Goal: Task Accomplishment & Management: Use online tool/utility

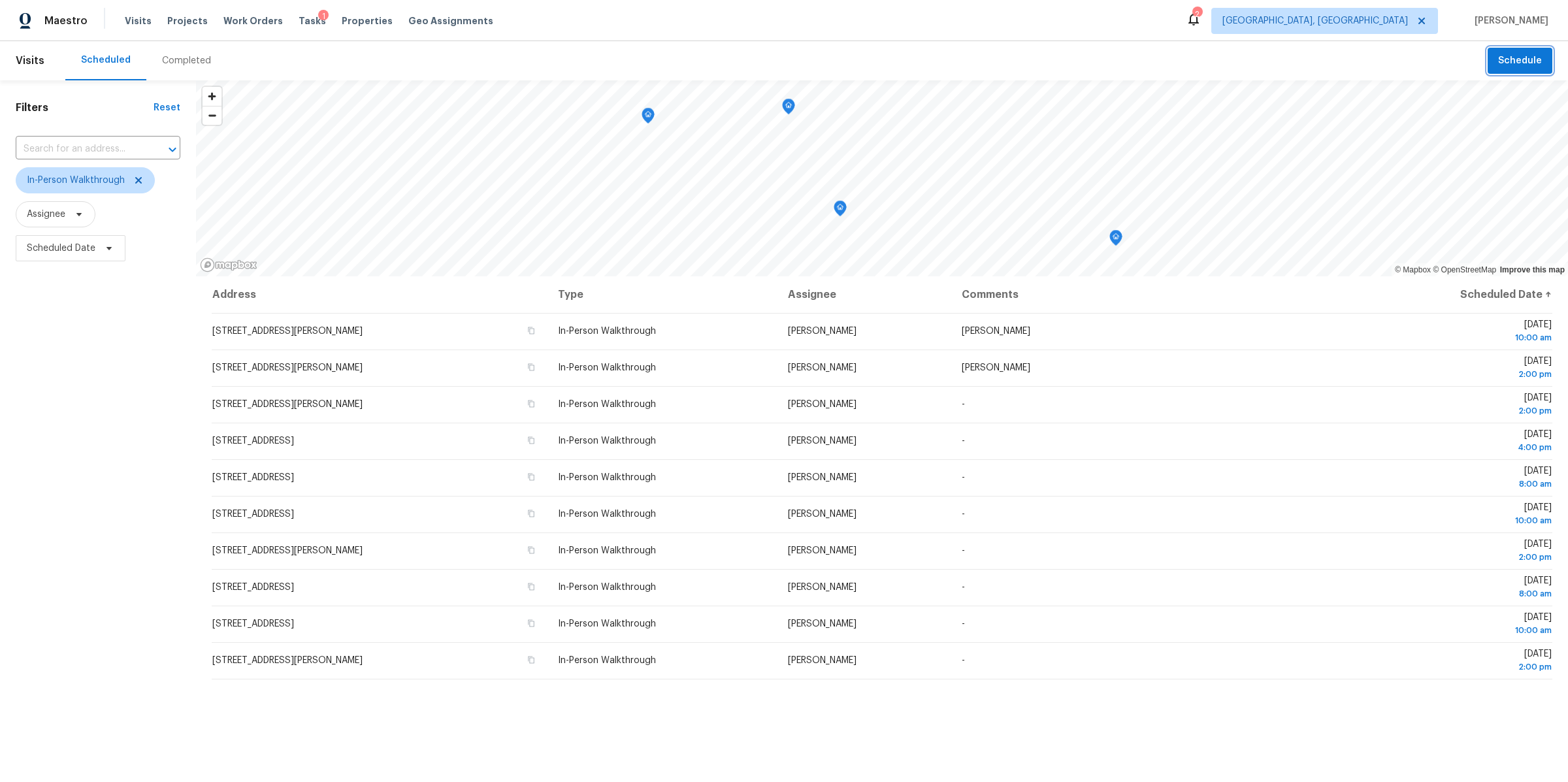
click at [1514, 60] on span "Schedule" at bounding box center [1520, 61] width 44 height 17
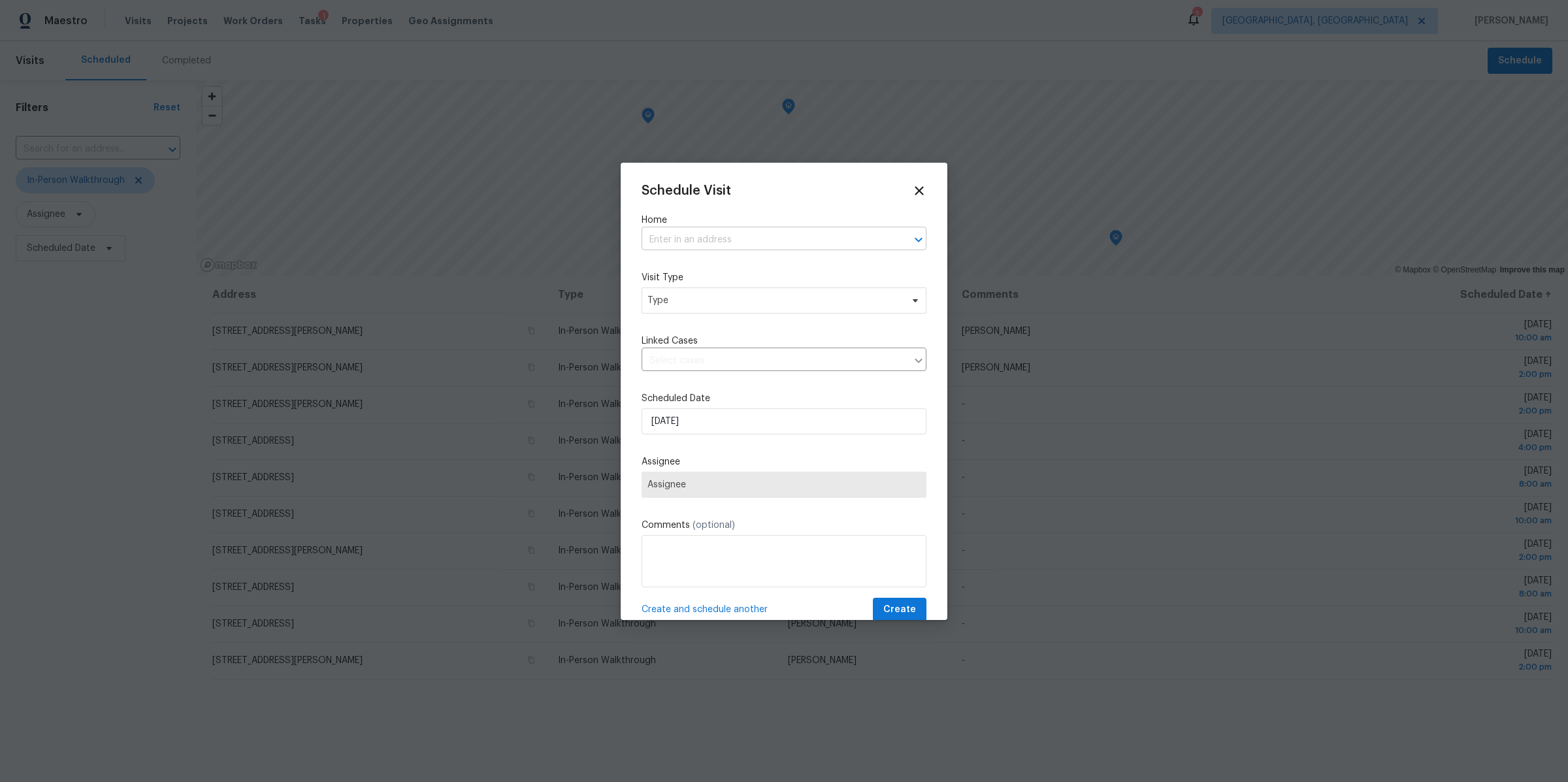
click at [723, 232] on input "text" at bounding box center [765, 240] width 248 height 20
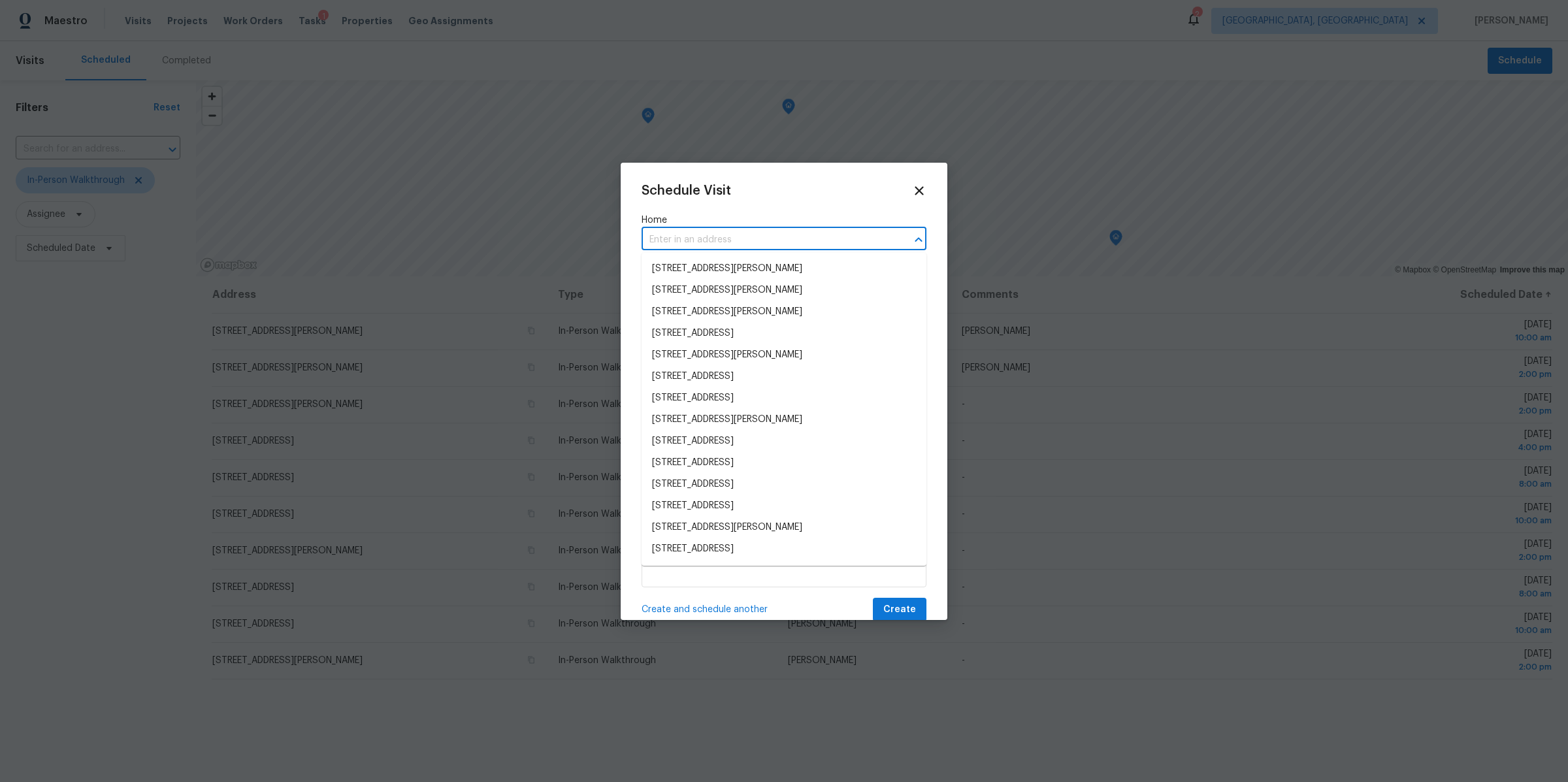
paste input "[STREET_ADDRESS]"
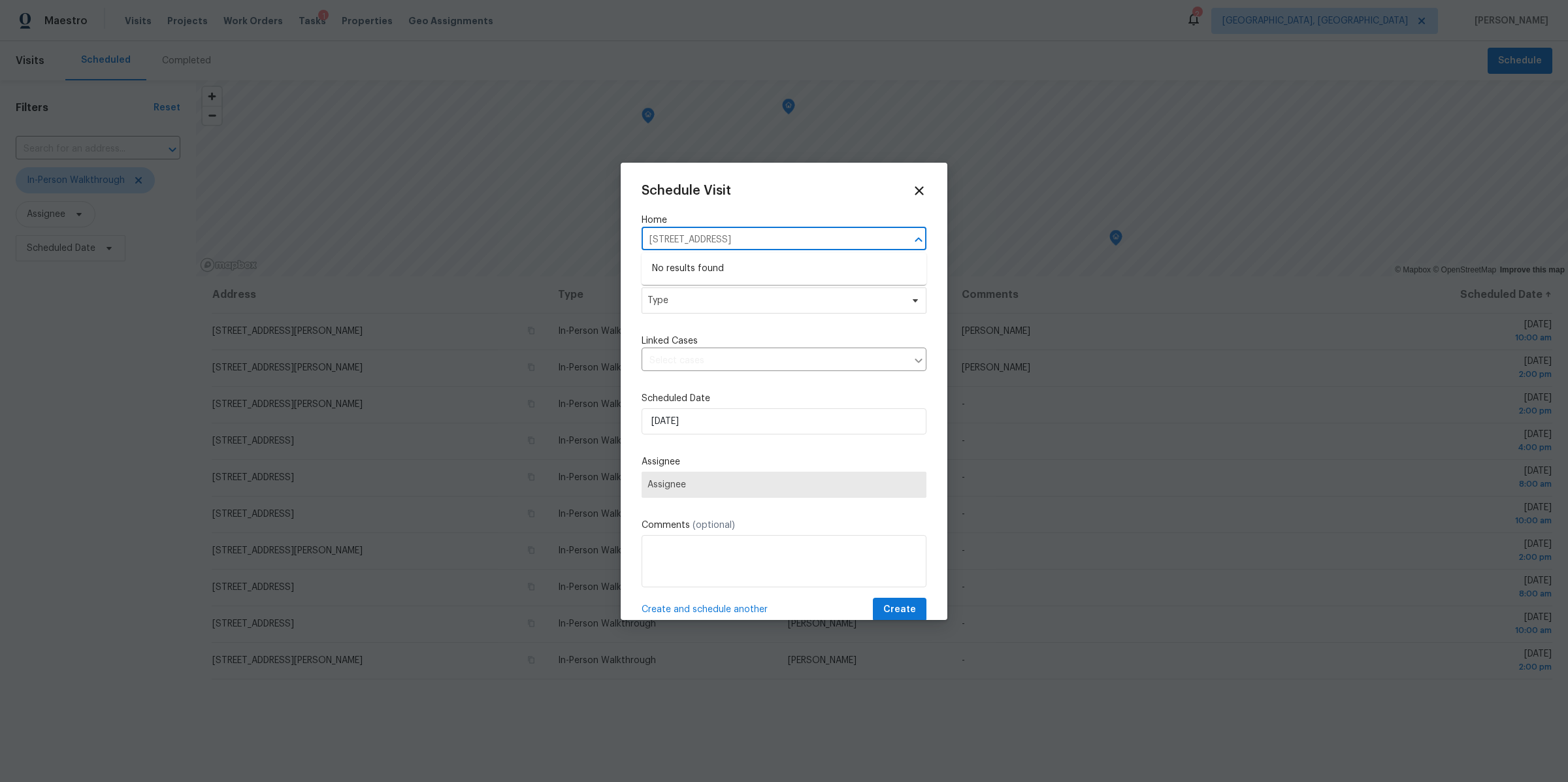
type input "[STREET_ADDRESS]"
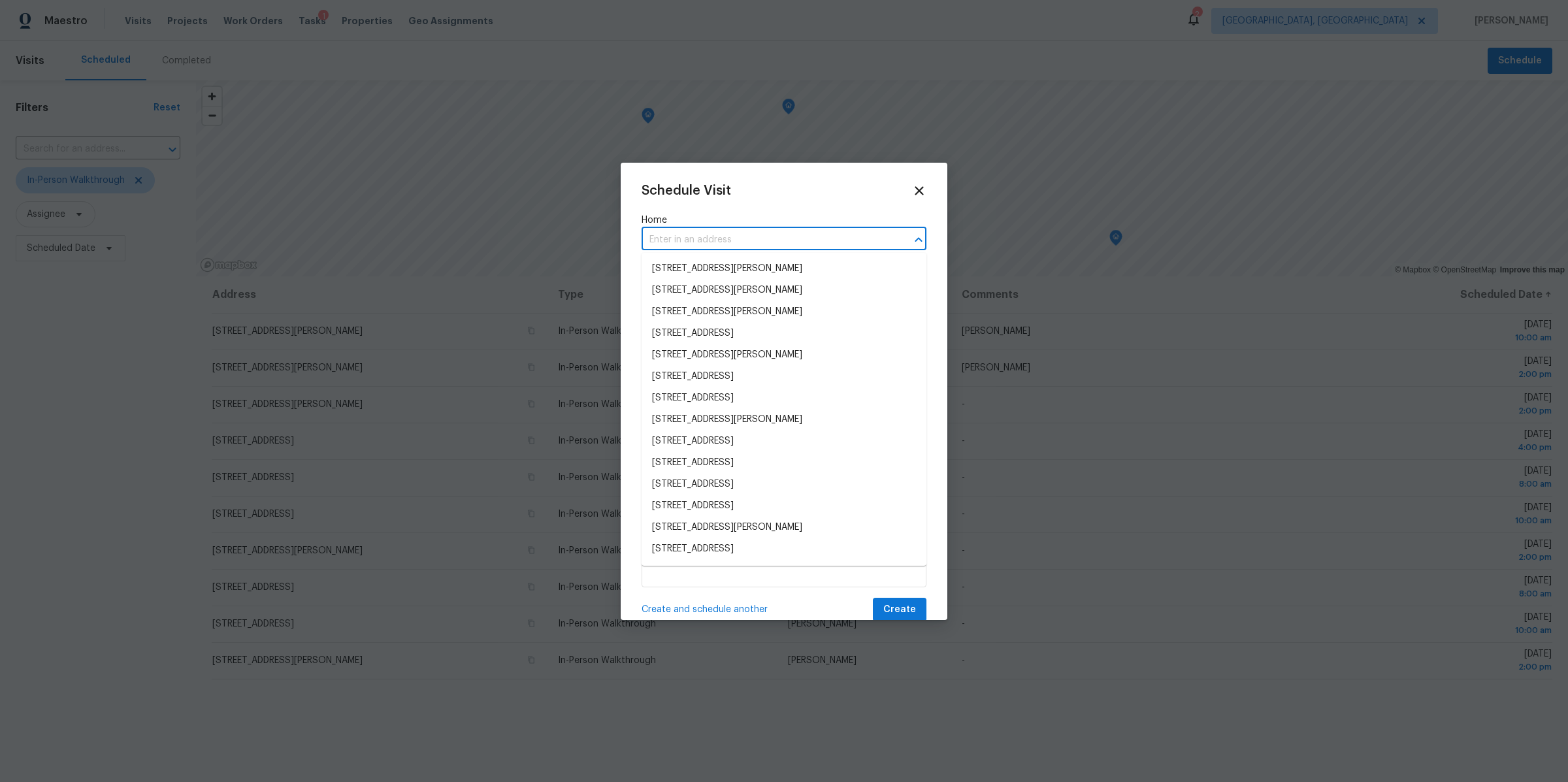
paste input "[STREET_ADDRESS]"
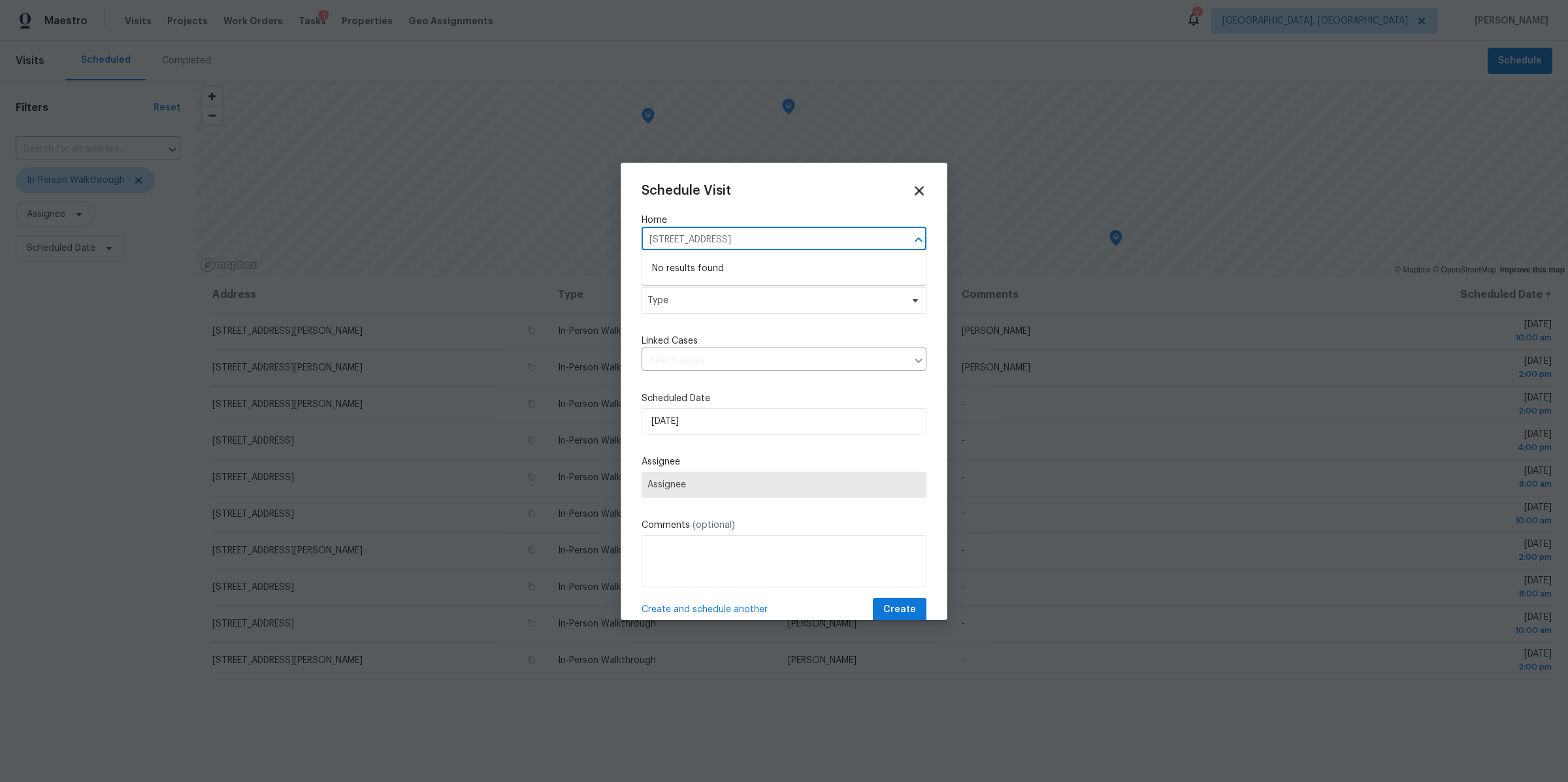
type input "[STREET_ADDRESS]"
click at [919, 190] on icon at bounding box center [919, 190] width 9 height 9
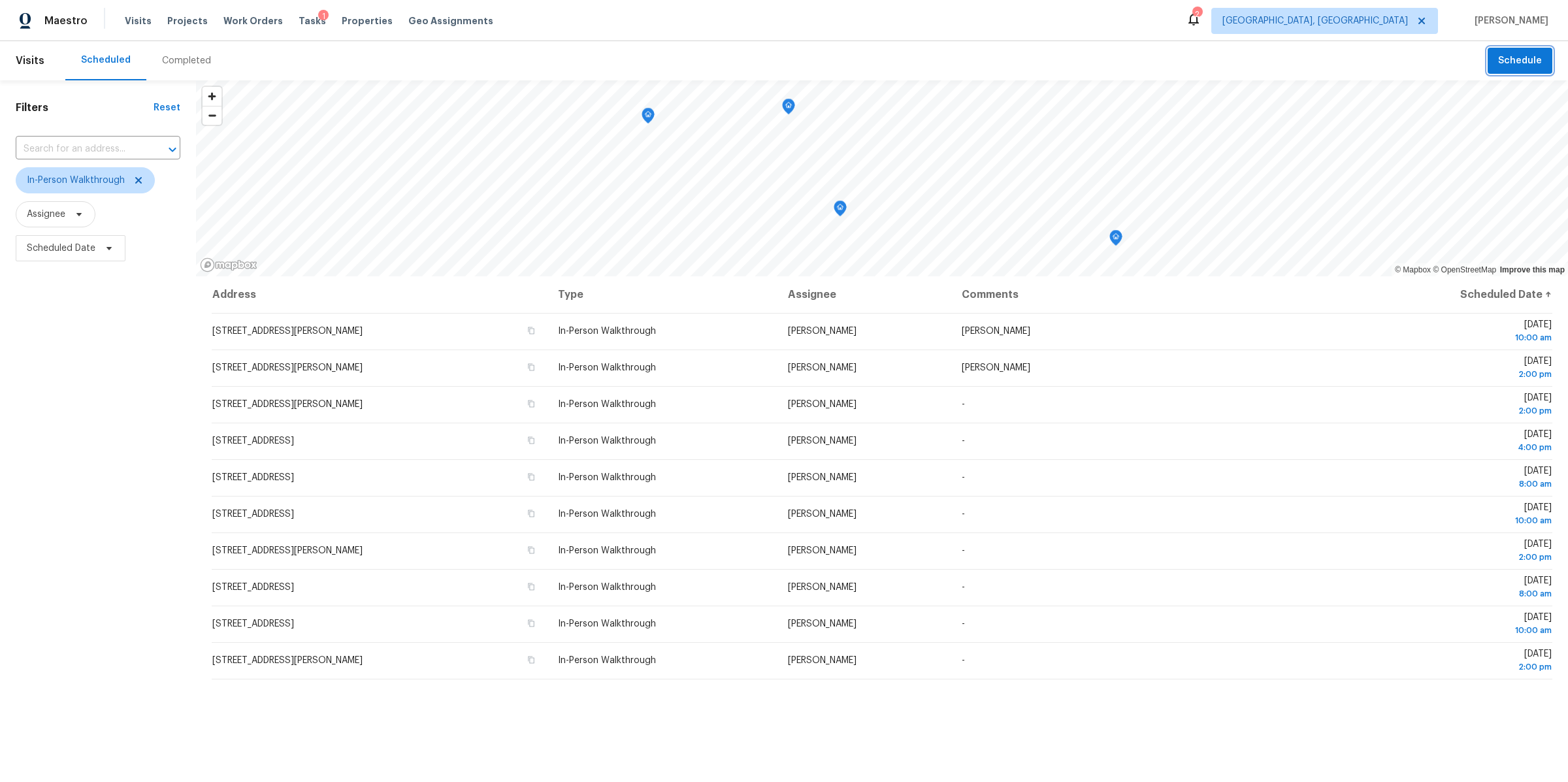
click at [1514, 64] on span "Schedule" at bounding box center [1520, 61] width 44 height 17
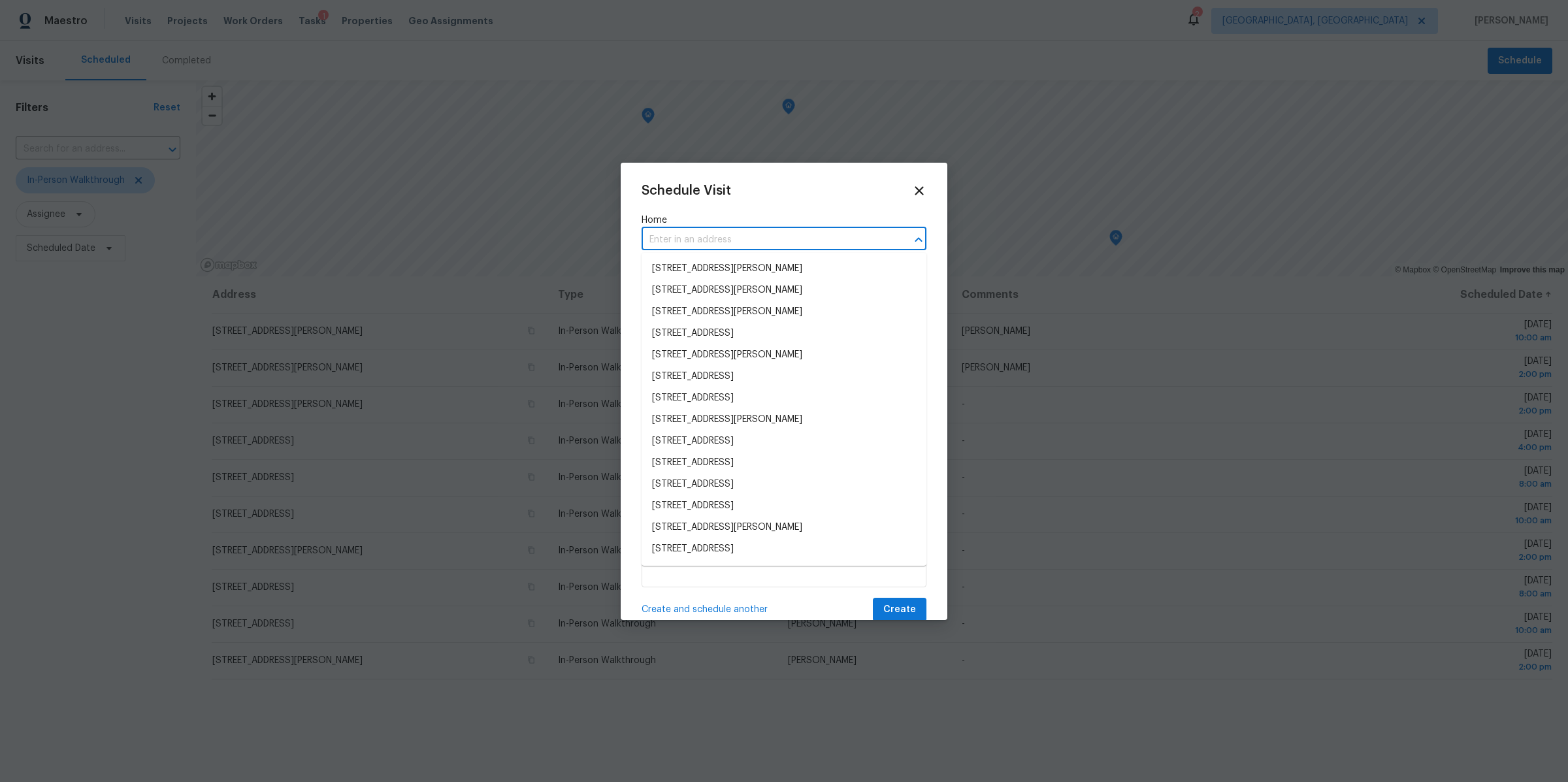
click at [772, 241] on input "text" at bounding box center [765, 240] width 248 height 20
paste input "[STREET_ADDRESS]"
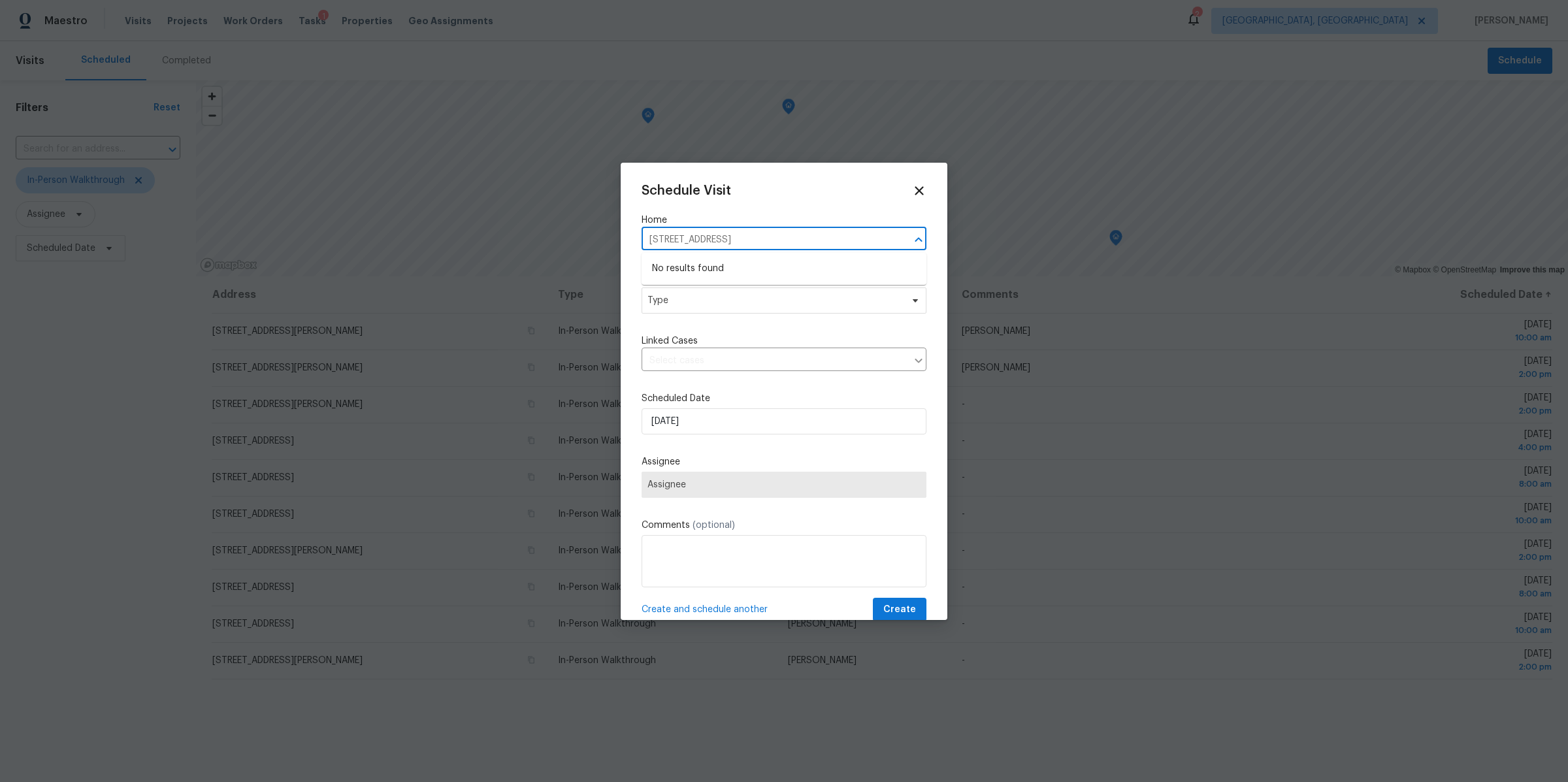
drag, startPoint x: 865, startPoint y: 240, endPoint x: 738, endPoint y: 240, distance: 127.0
click at [738, 240] on input "[STREET_ADDRESS]" at bounding box center [765, 240] width 248 height 20
type input "[STREET_ADDRESS]"
click at [731, 267] on li "[STREET_ADDRESS]" at bounding box center [784, 269] width 285 height 22
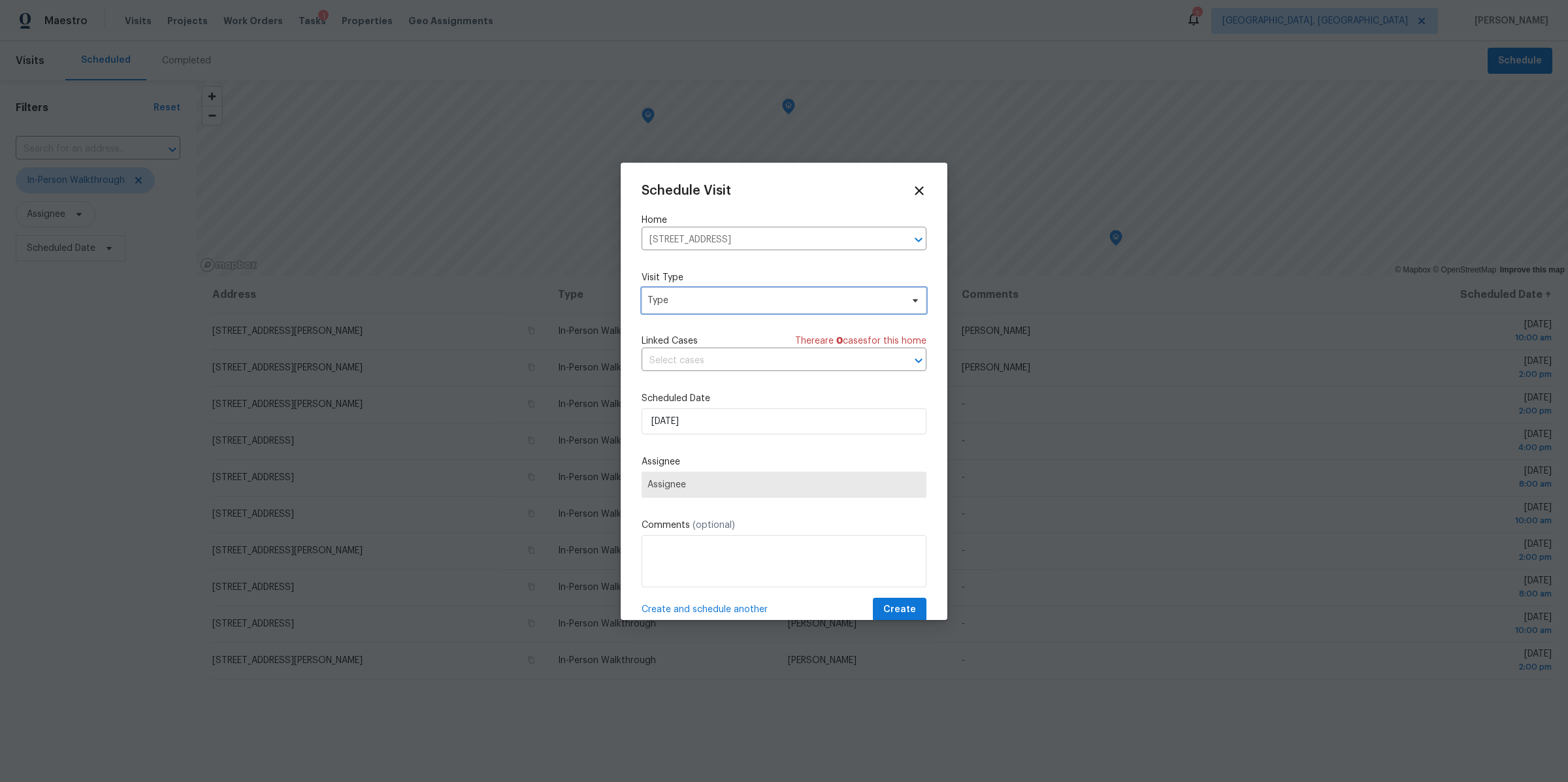
click at [698, 305] on span "Type" at bounding box center [775, 300] width 254 height 13
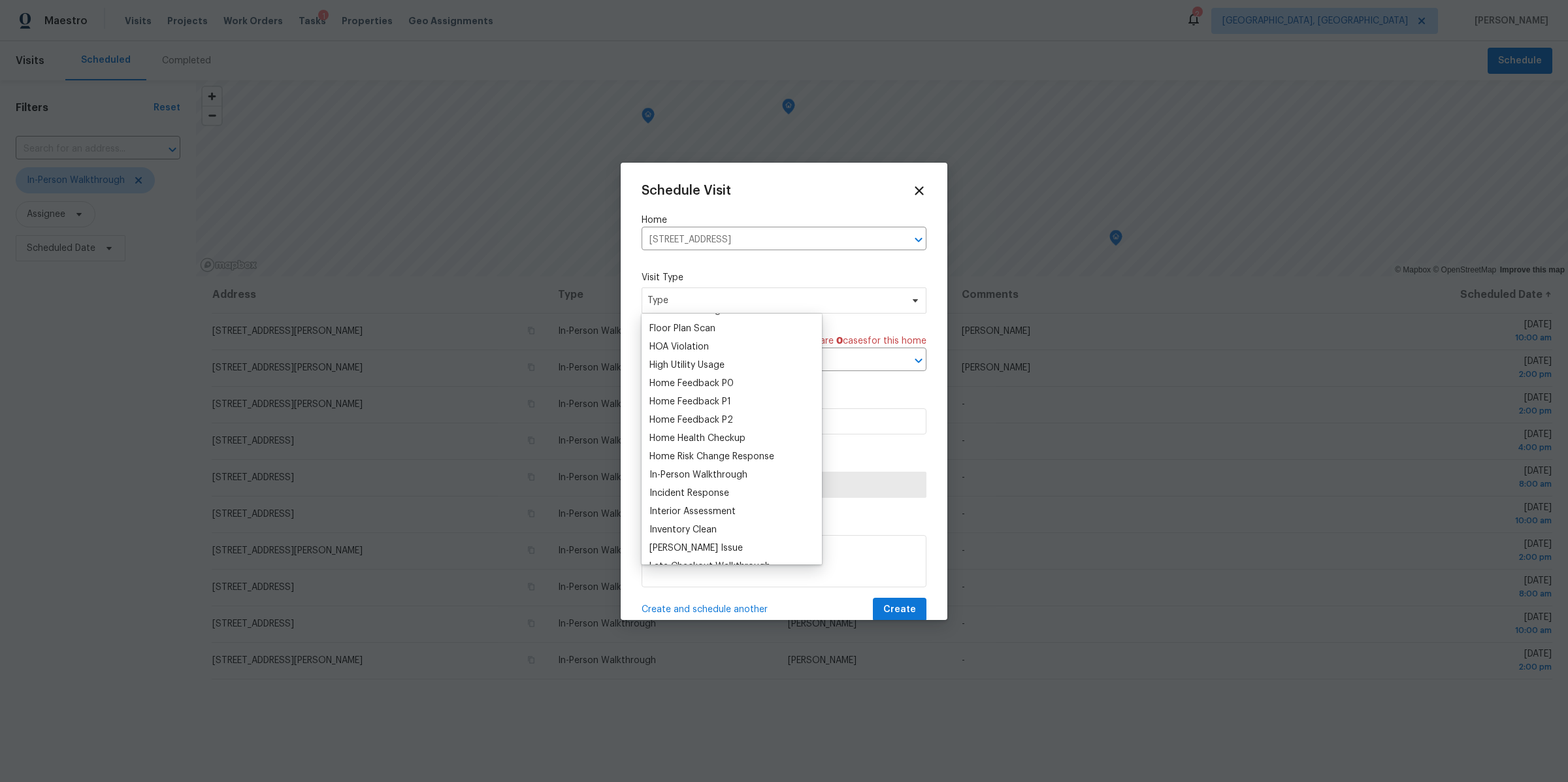
scroll to position [347, 0]
click at [669, 472] on div "In-Person Walkthrough" at bounding box center [698, 472] width 98 height 13
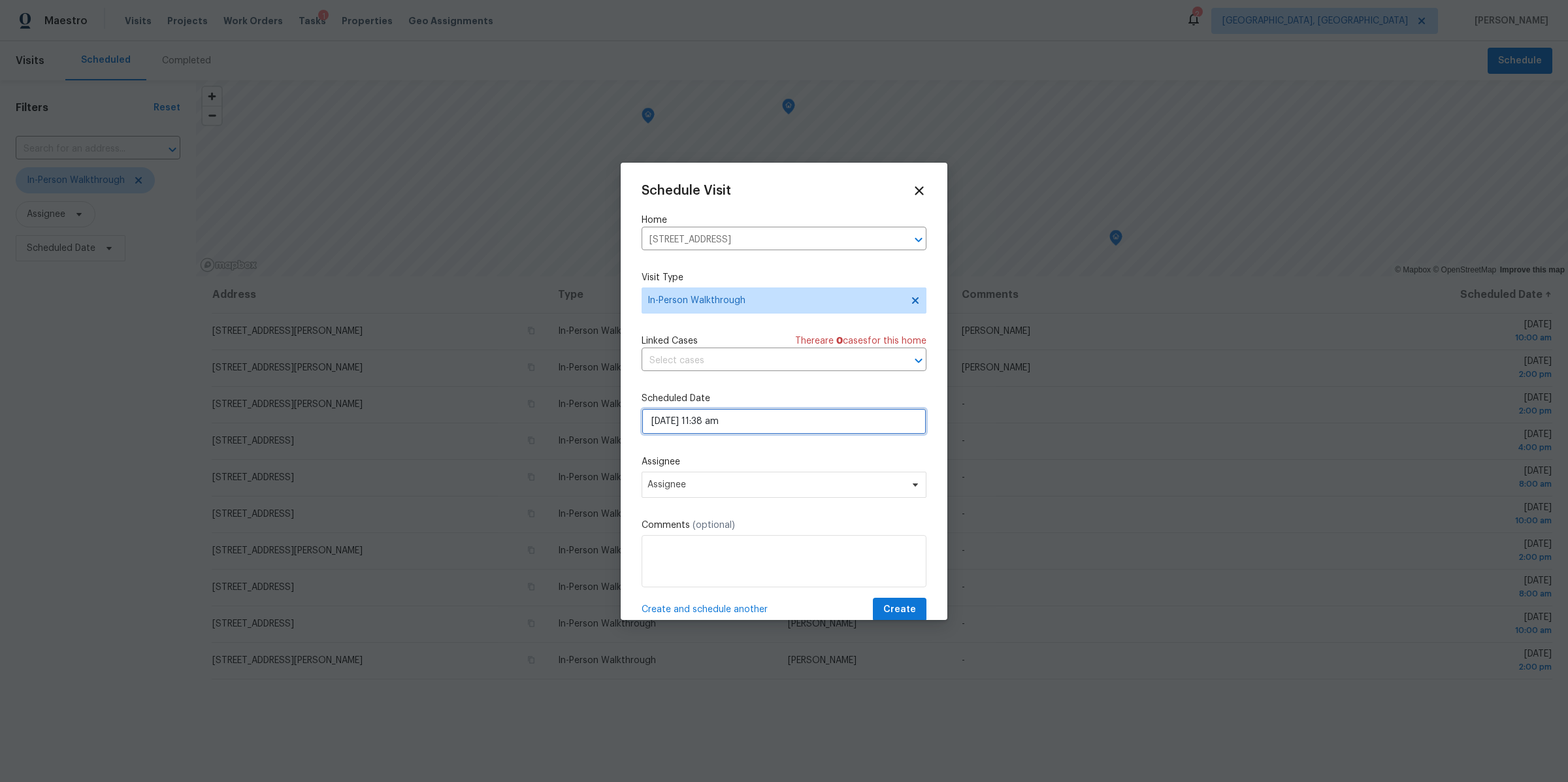
click at [679, 420] on input "[DATE] 11:38 am" at bounding box center [784, 421] width 285 height 26
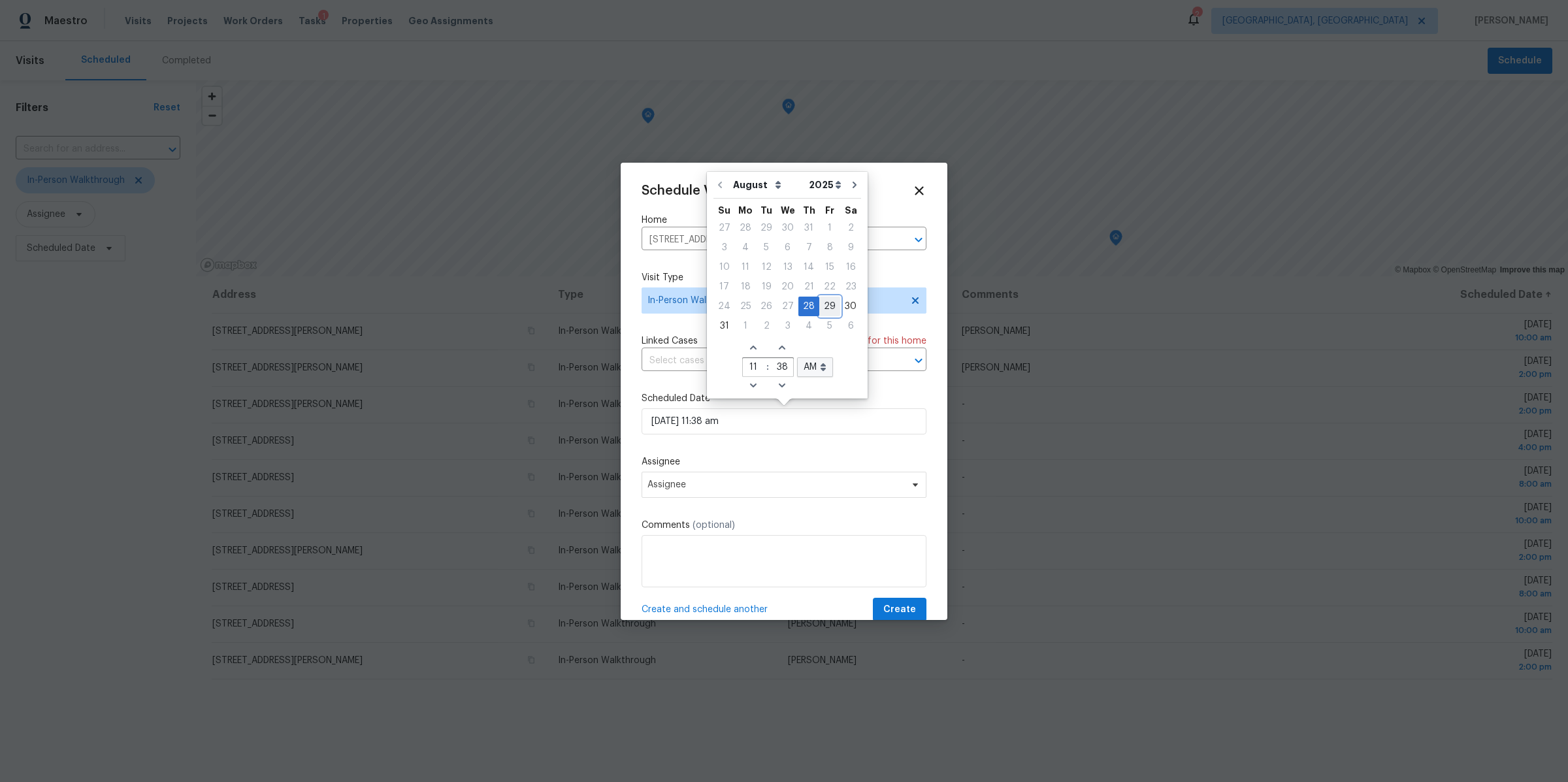
click at [822, 301] on div "29" at bounding box center [830, 306] width 21 height 18
click at [753, 418] on input "[DATE] 11:38 am" at bounding box center [784, 421] width 285 height 26
click at [753, 382] on icon "Decrease hours (12hr clock)" at bounding box center [753, 385] width 11 height 11
type input "[DATE] 10:38 am"
type input "10"
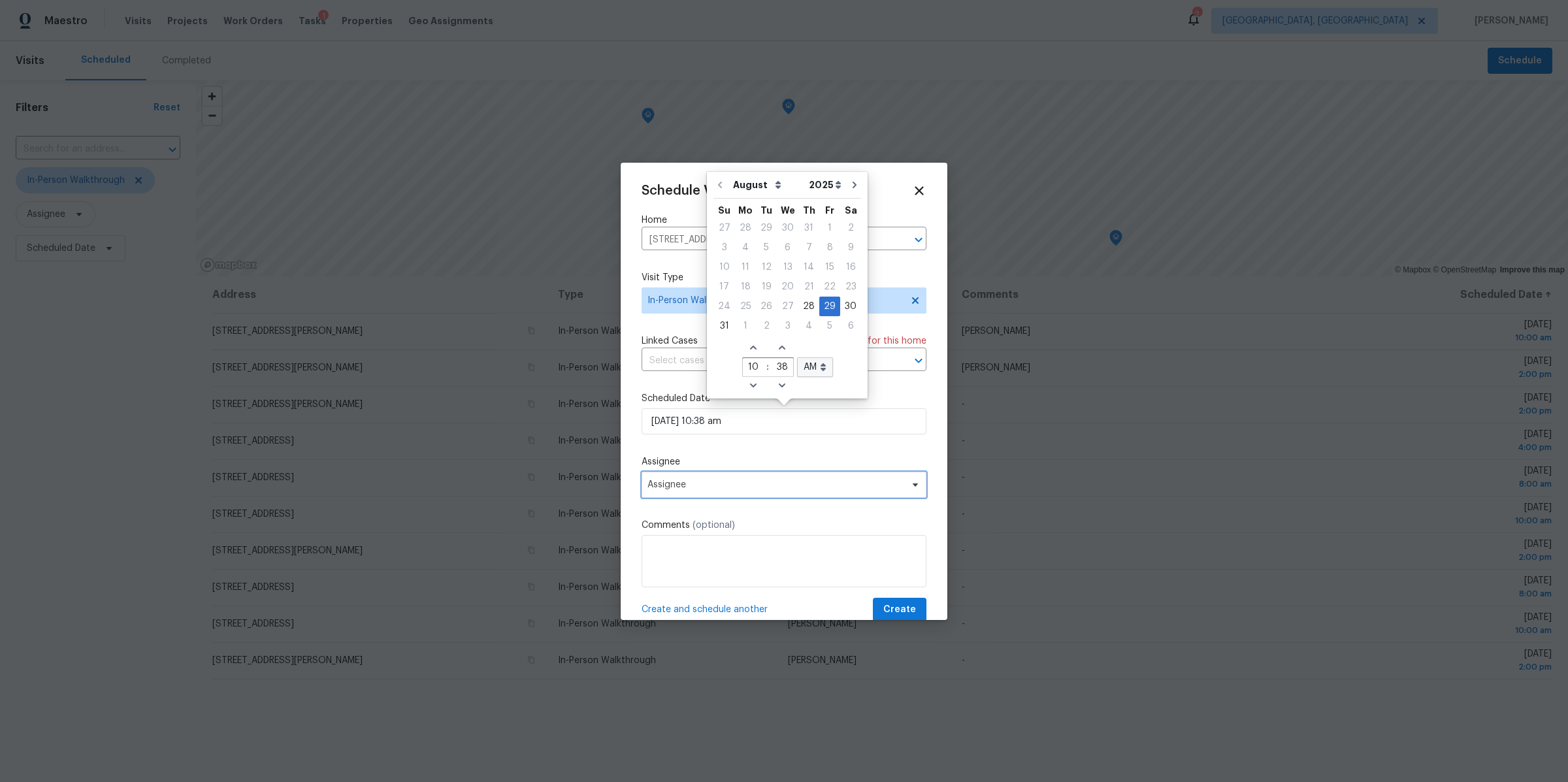
click at [759, 479] on span "Assignee" at bounding box center [776, 484] width 256 height 11
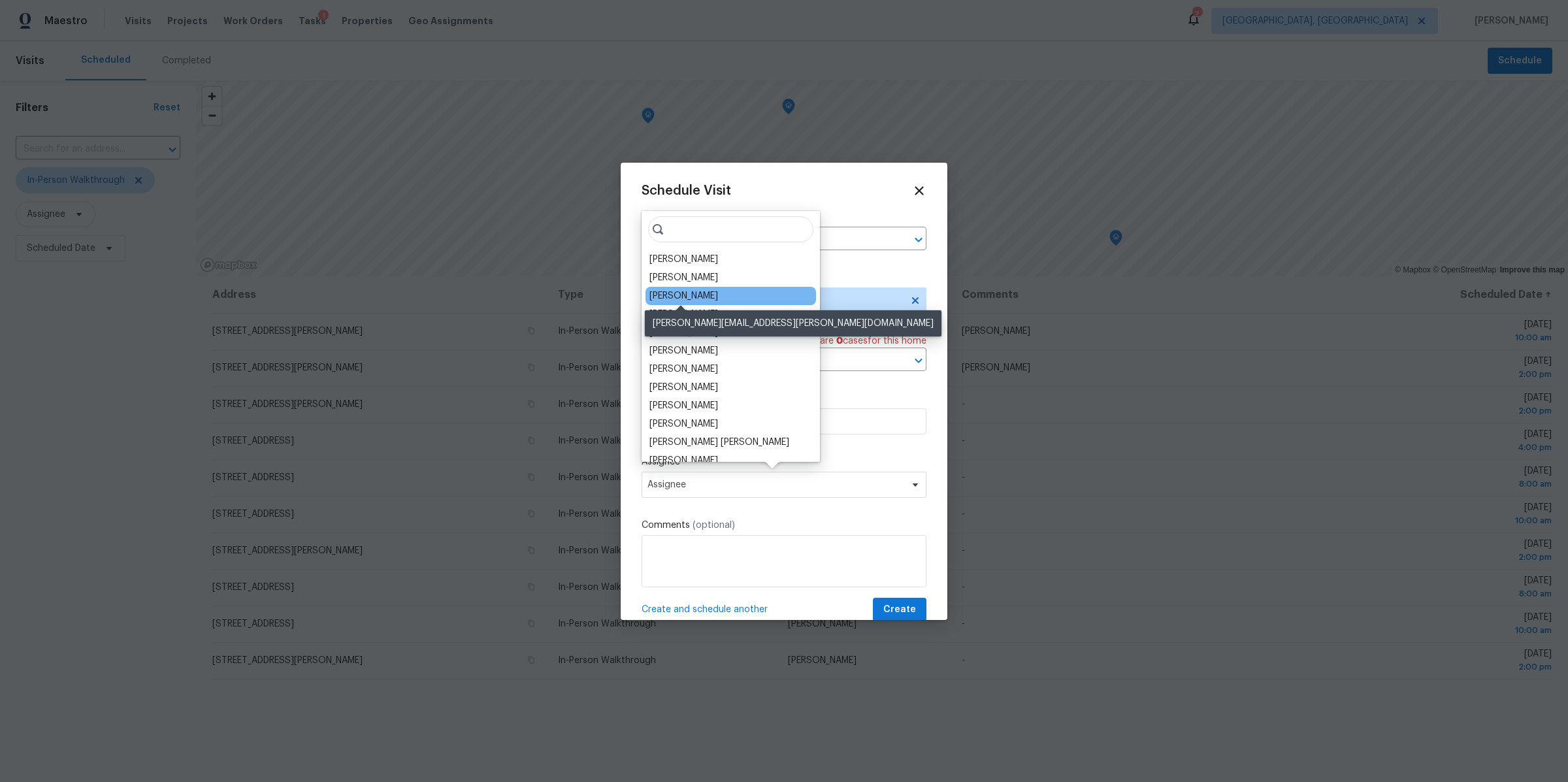
click at [681, 297] on div "[PERSON_NAME]" at bounding box center [684, 296] width 68 height 13
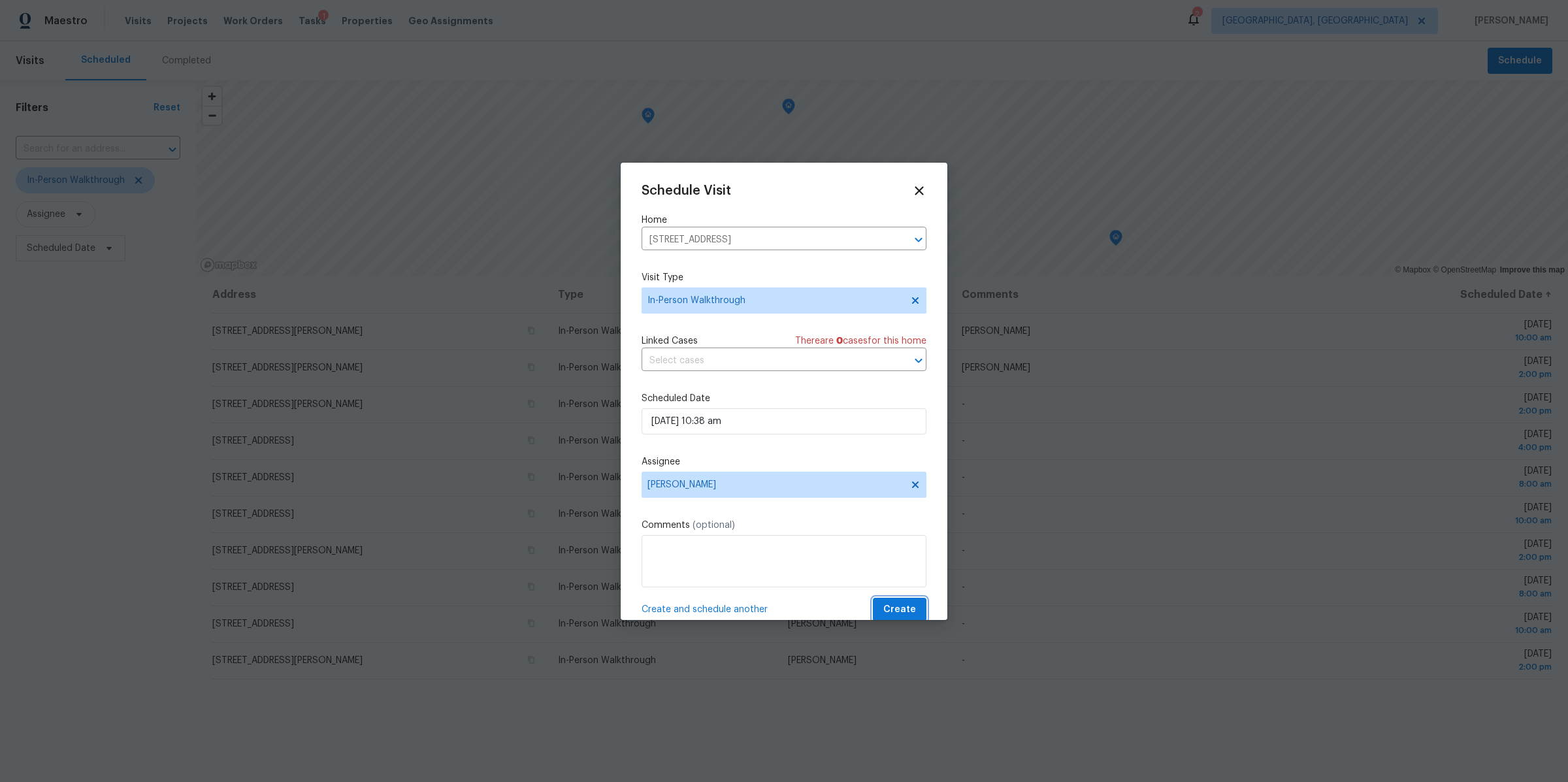
click at [896, 605] on span "Create" at bounding box center [899, 610] width 32 height 17
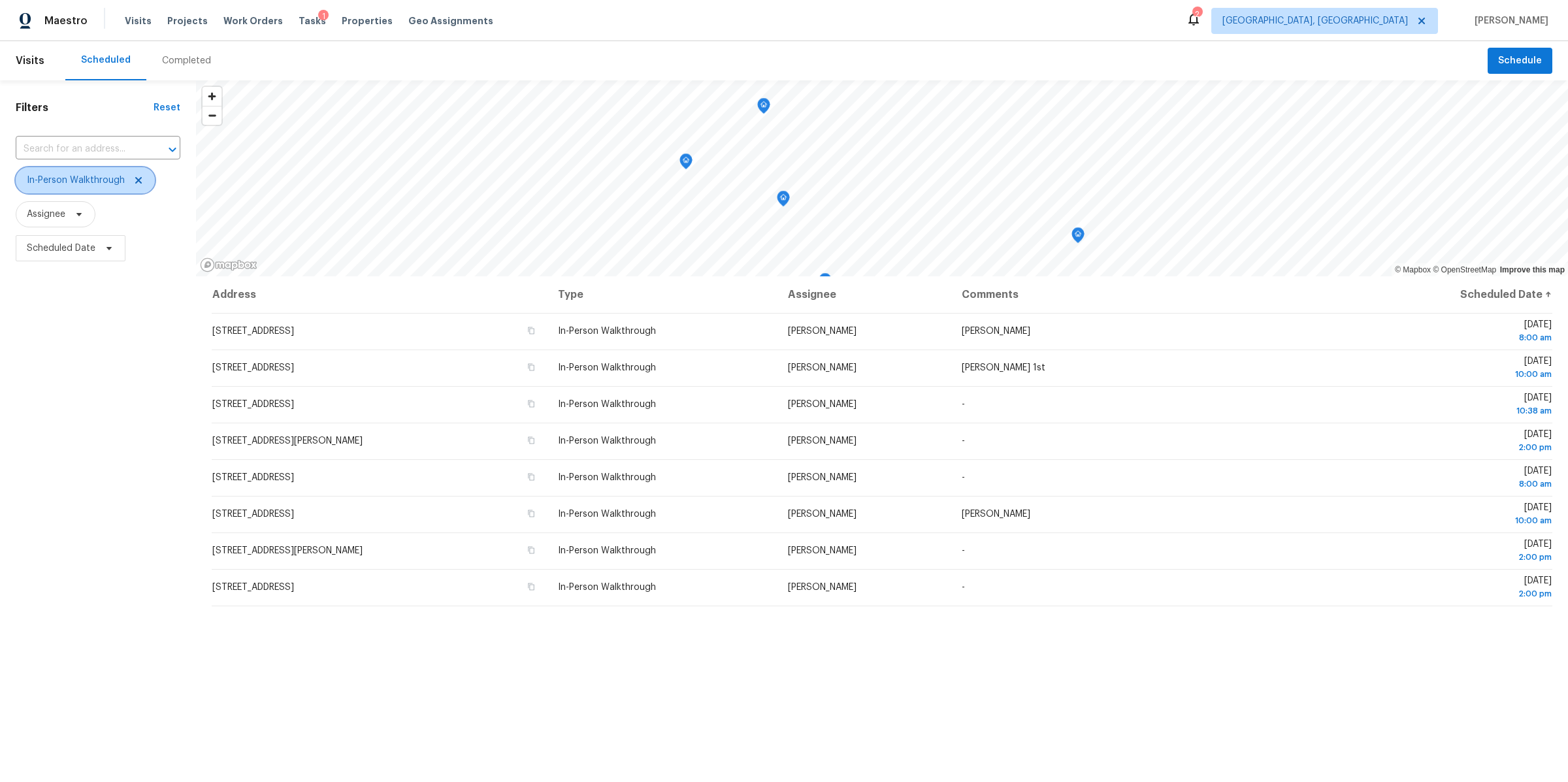
click at [134, 180] on icon at bounding box center [139, 181] width 11 height 11
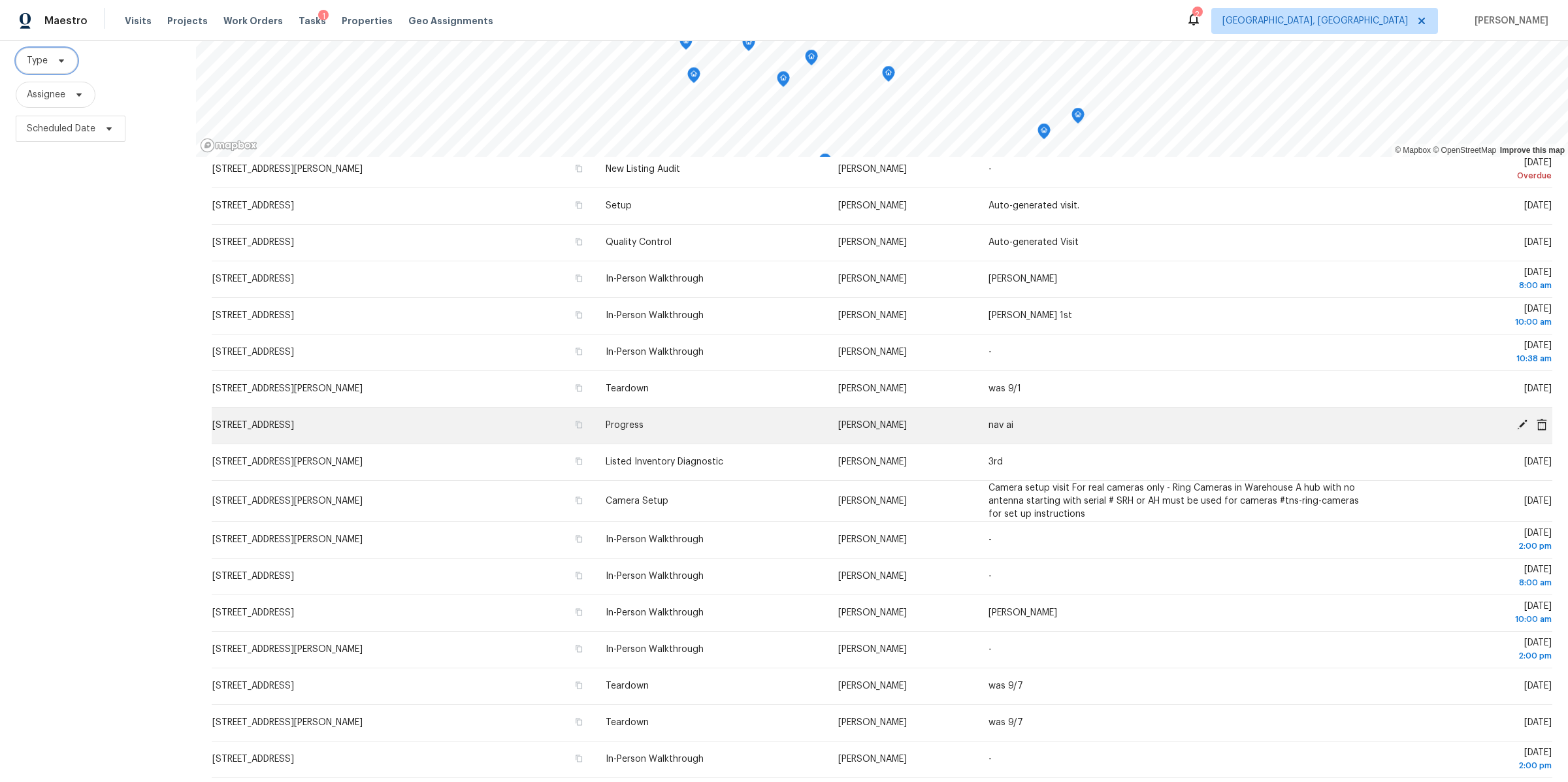
scroll to position [62, 0]
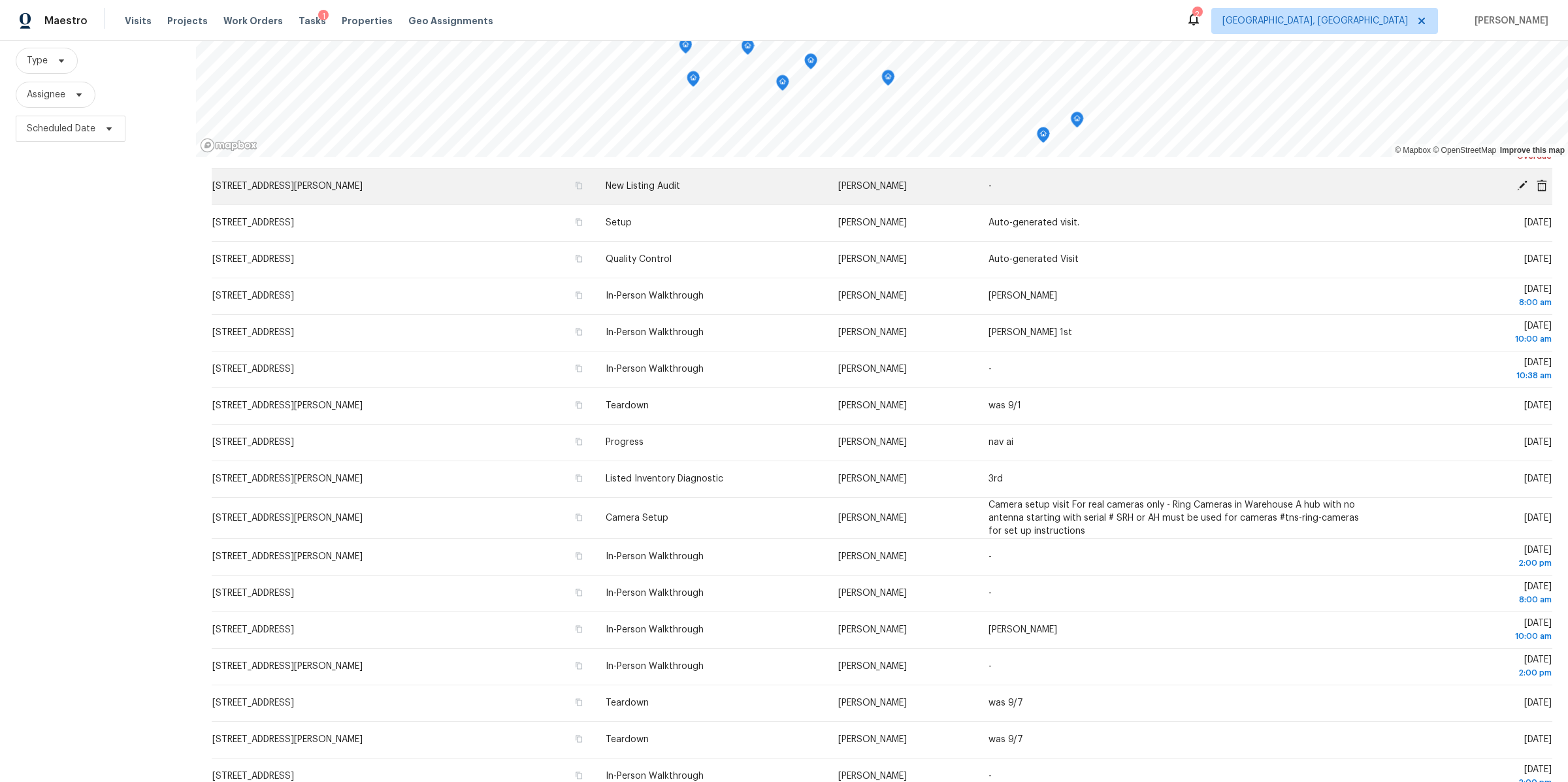
click at [614, 183] on div "© Mapbox © OpenStreetMap Improve this map Address Type Assignee Comments Schedu…" at bounding box center [881, 371] width 1371 height 822
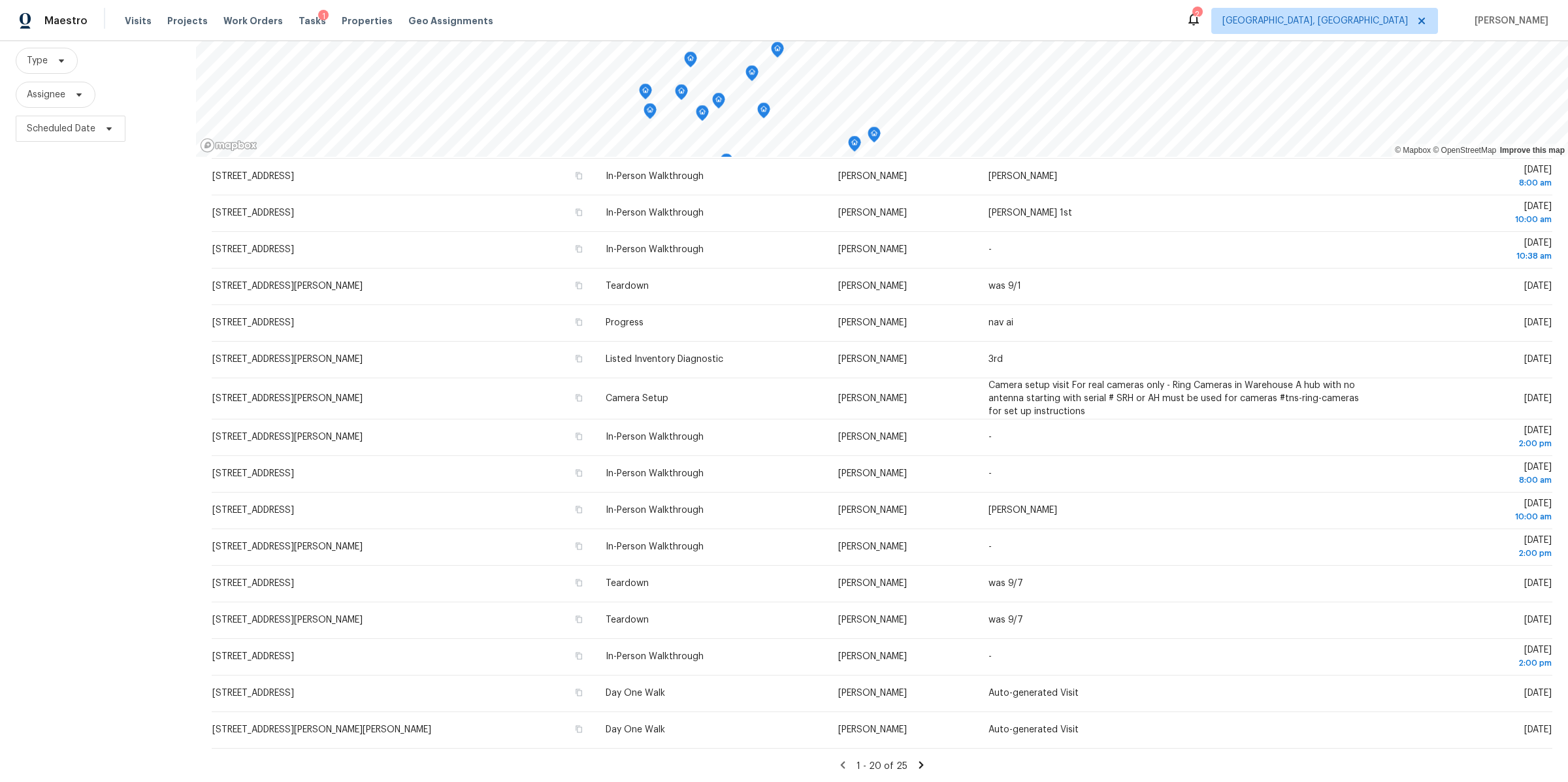
scroll to position [0, 0]
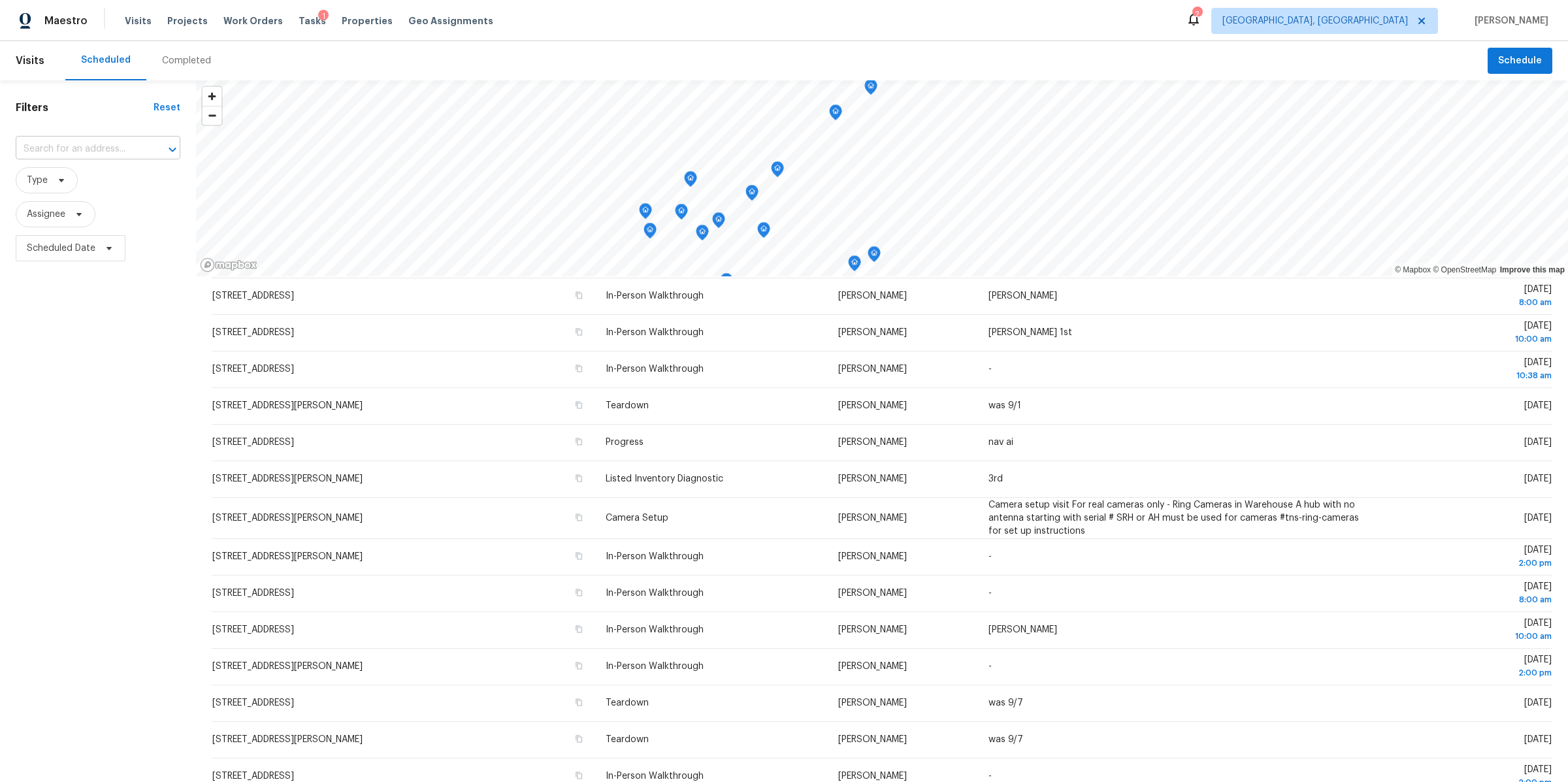
click at [82, 147] on input "text" at bounding box center [80, 149] width 128 height 20
type input "ardmo"
click at [78, 178] on li "[STREET_ADDRESS]" at bounding box center [98, 178] width 165 height 22
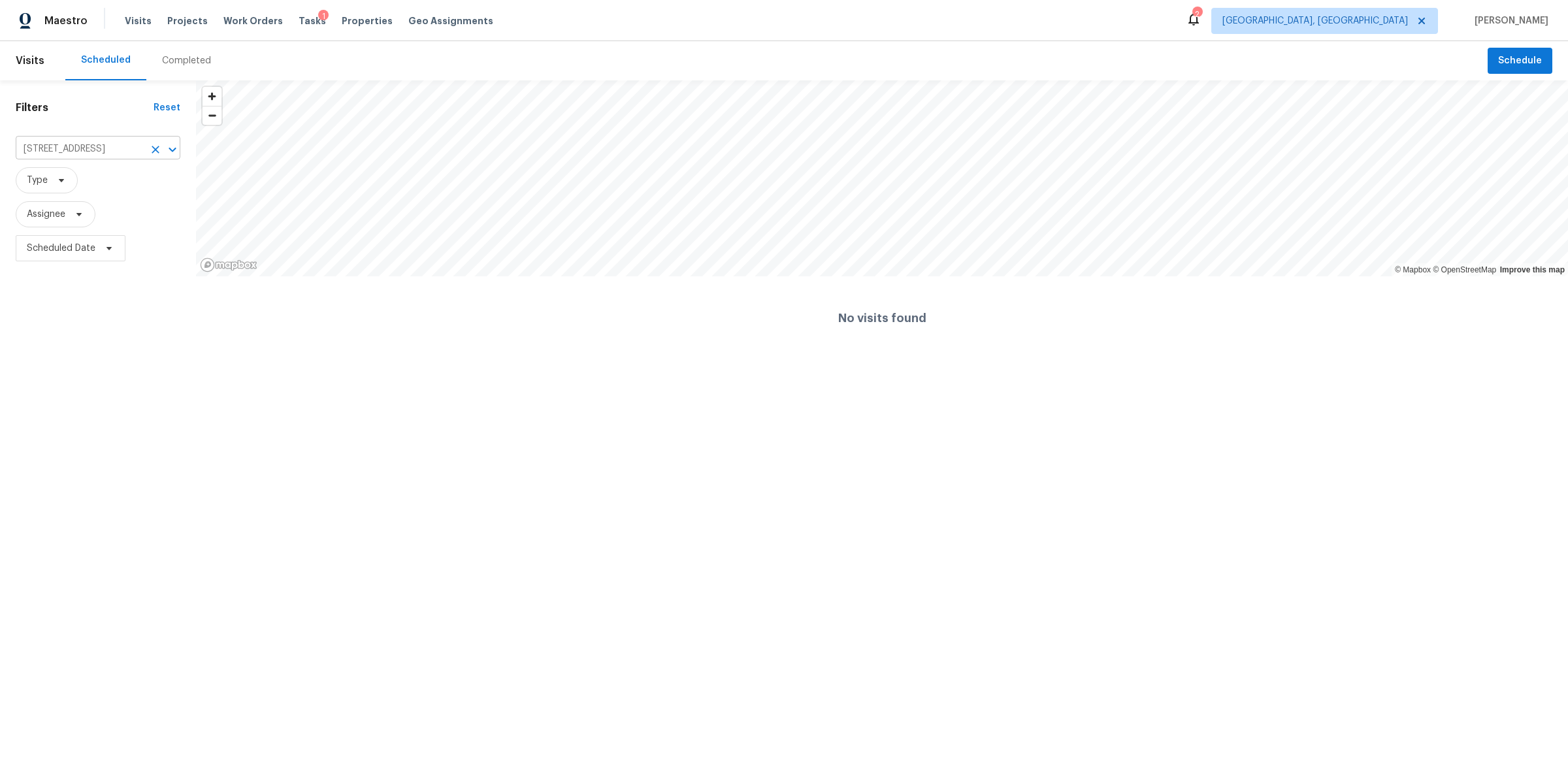
click at [125, 140] on input "[STREET_ADDRESS]" at bounding box center [80, 149] width 128 height 20
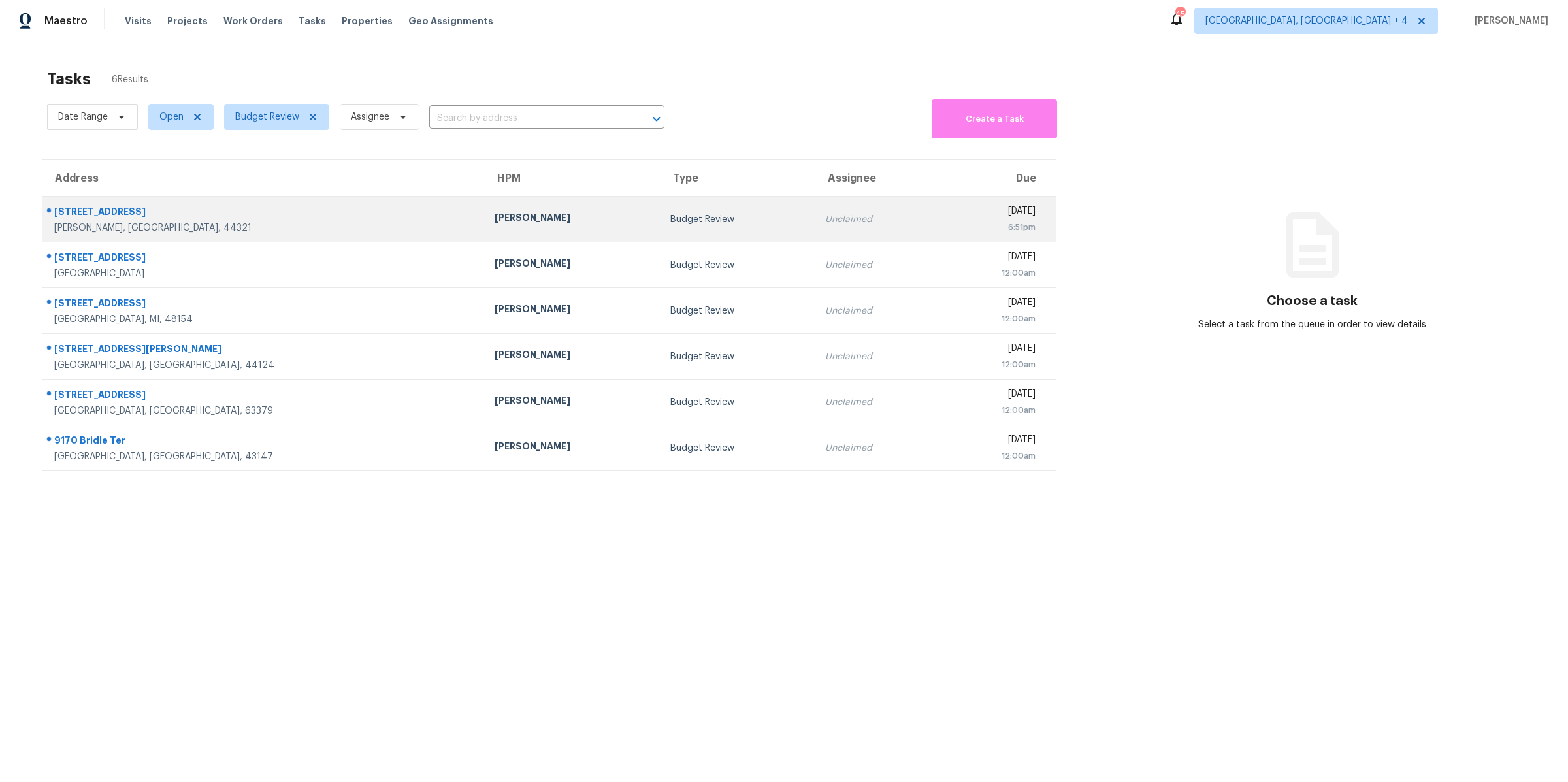
click at [938, 231] on td "Thu, Aug 28th 2025 6:51pm" at bounding box center [997, 219] width 118 height 46
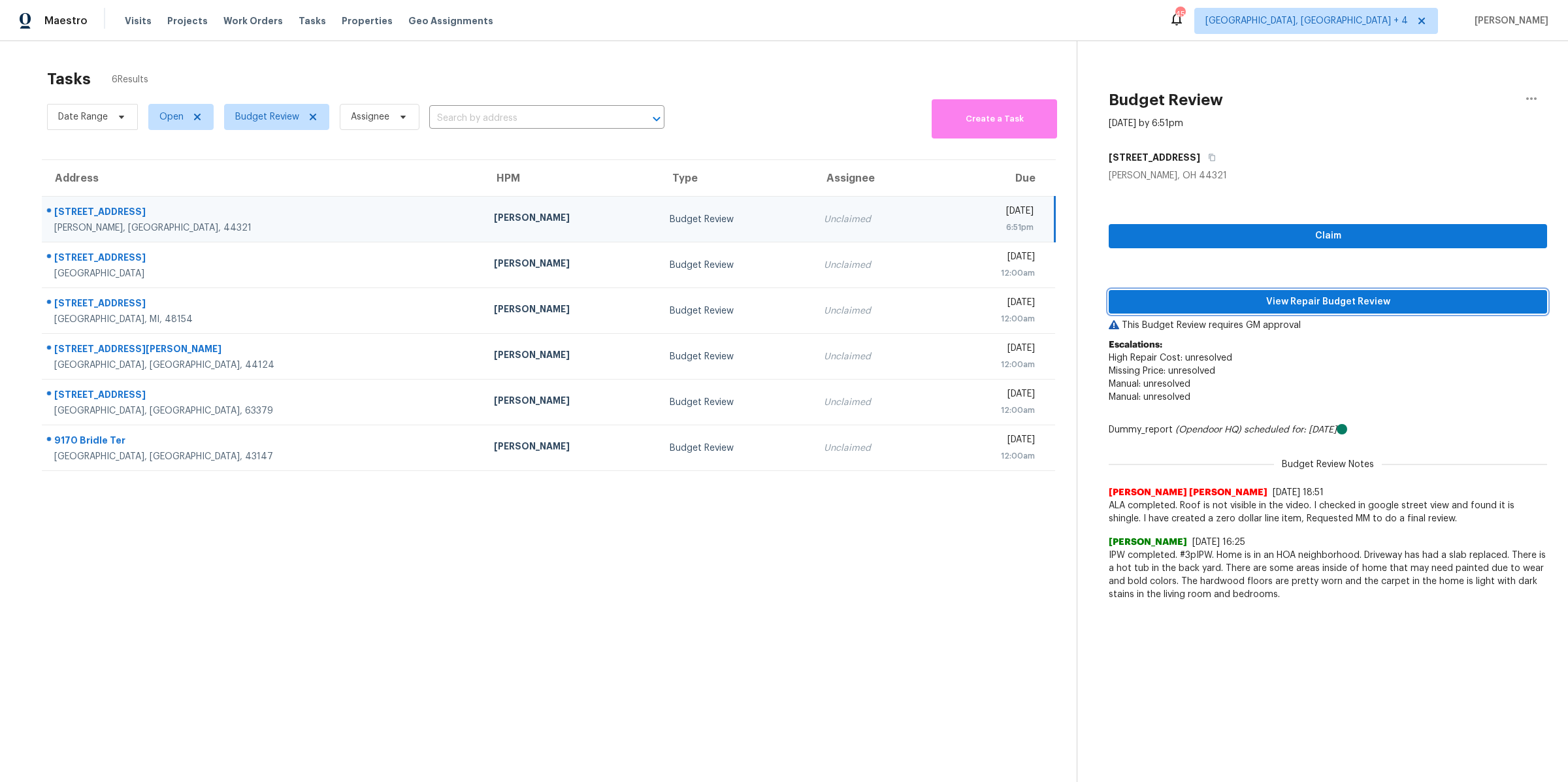
click at [1261, 301] on span "View Repair Budget Review" at bounding box center [1328, 302] width 418 height 17
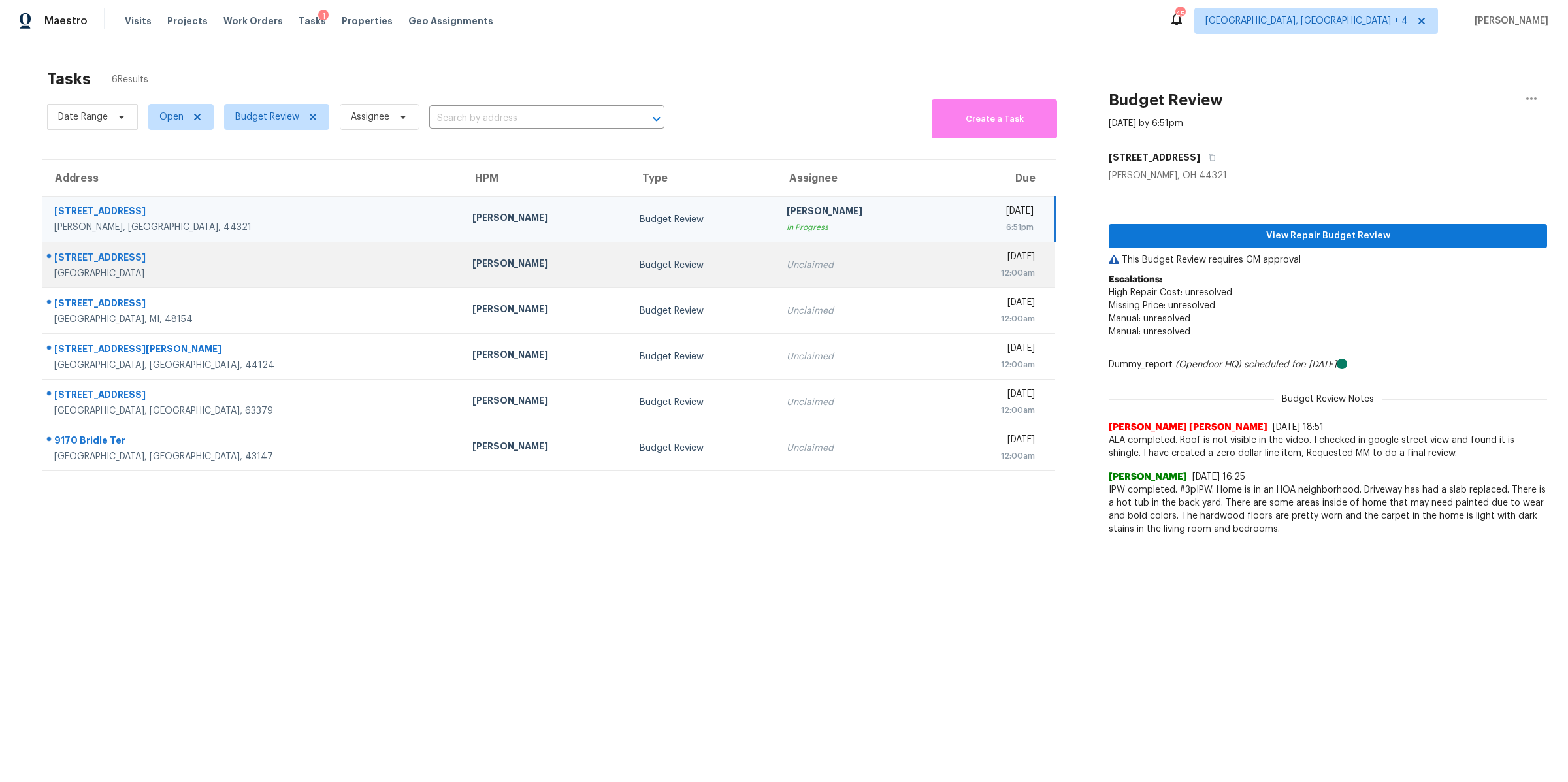
click at [798, 279] on td "Unclaimed" at bounding box center [859, 265] width 168 height 46
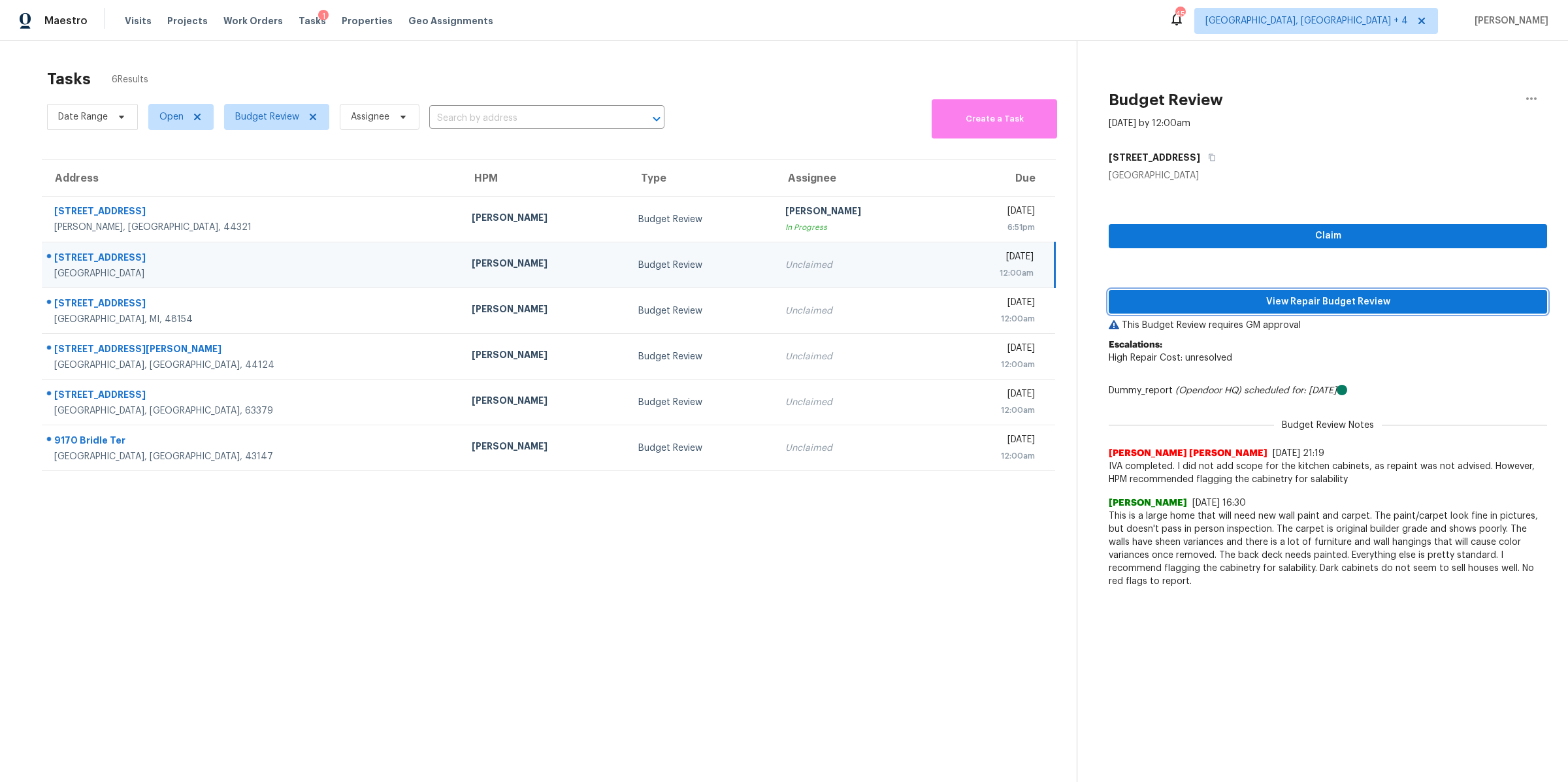
click at [1242, 305] on span "View Repair Budget Review" at bounding box center [1328, 302] width 418 height 17
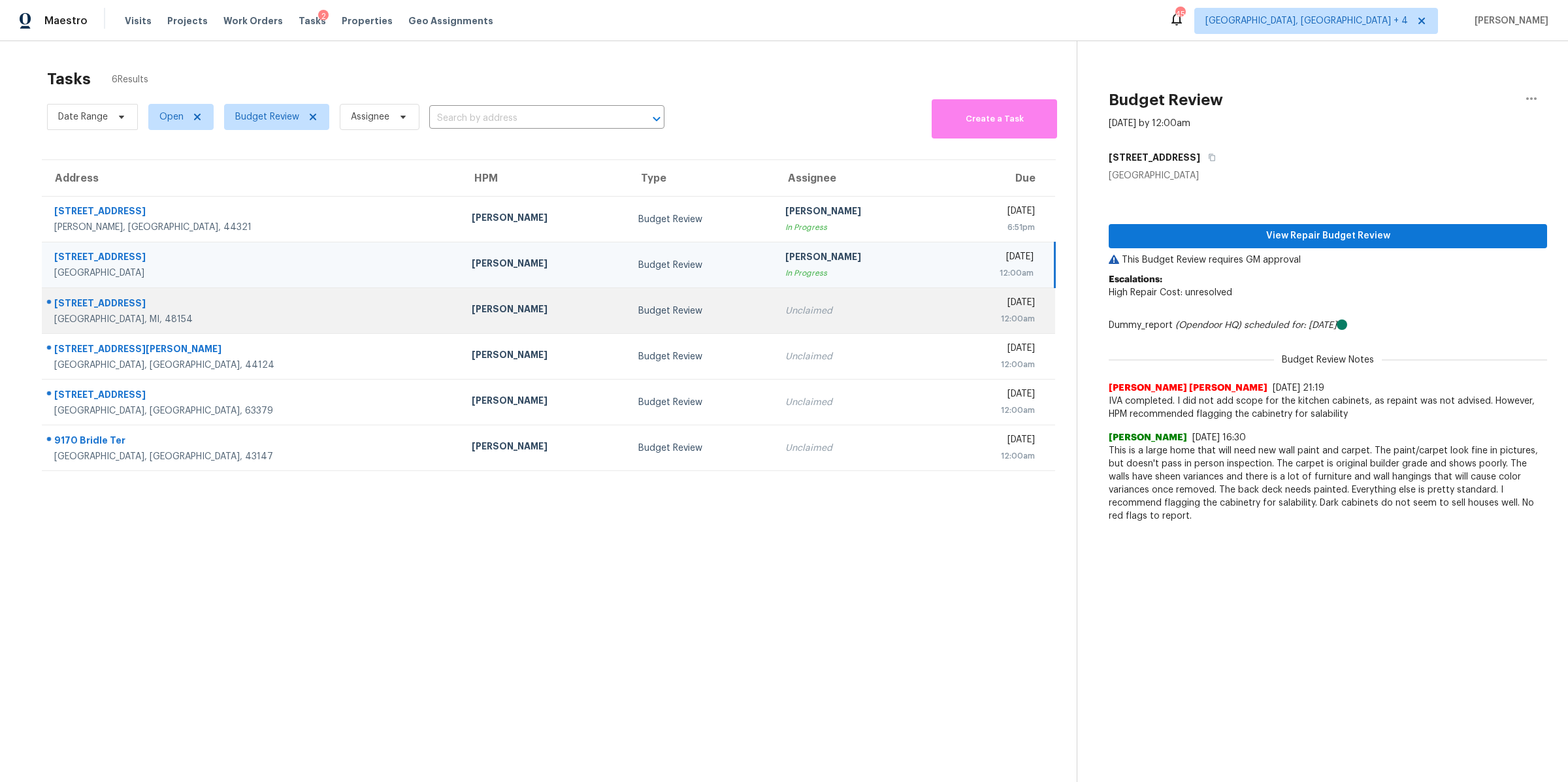
click at [952, 300] on div "Fri, Aug 29th 2025" at bounding box center [993, 304] width 82 height 17
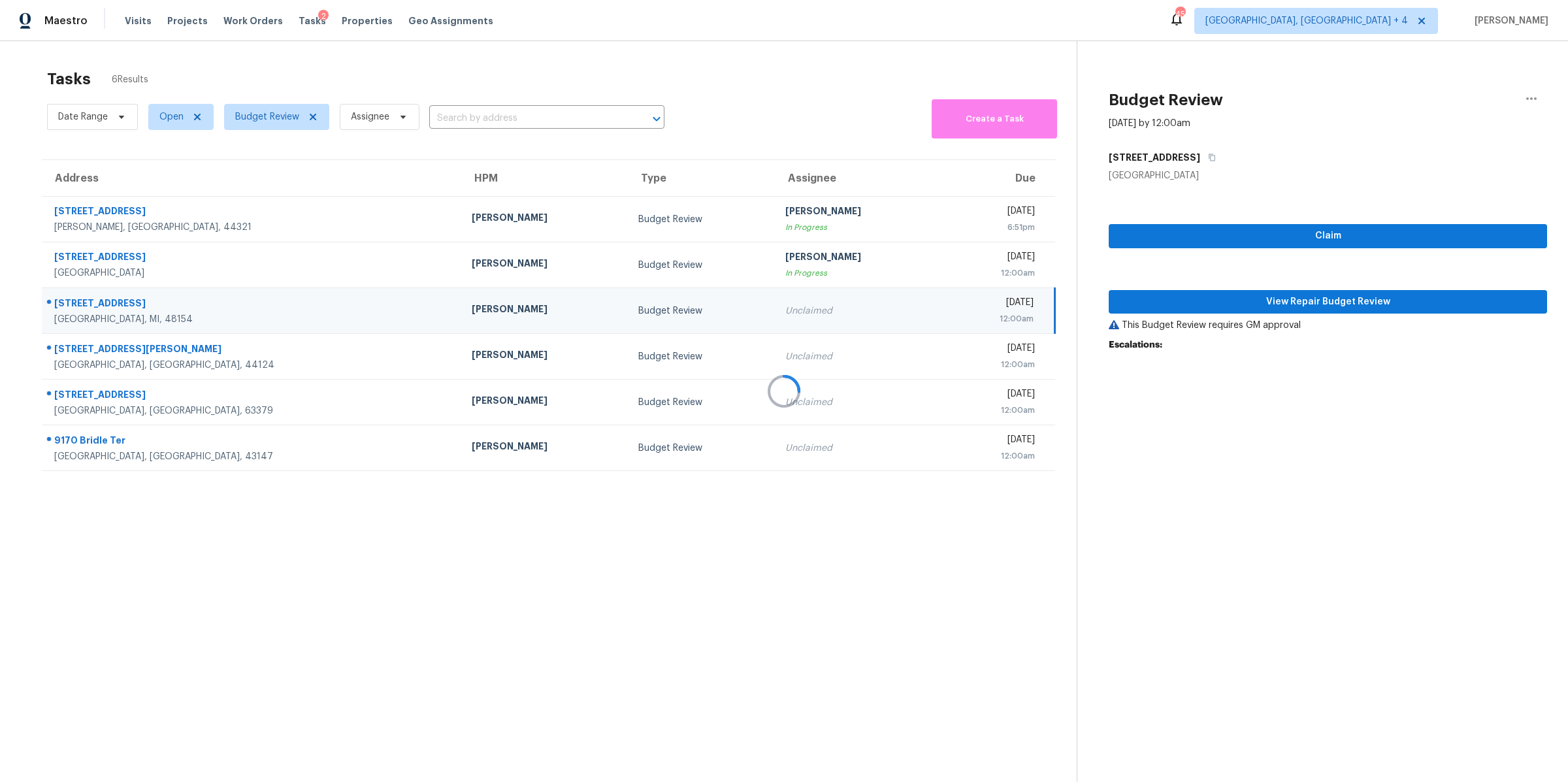
click at [1271, 300] on div at bounding box center [784, 391] width 1568 height 782
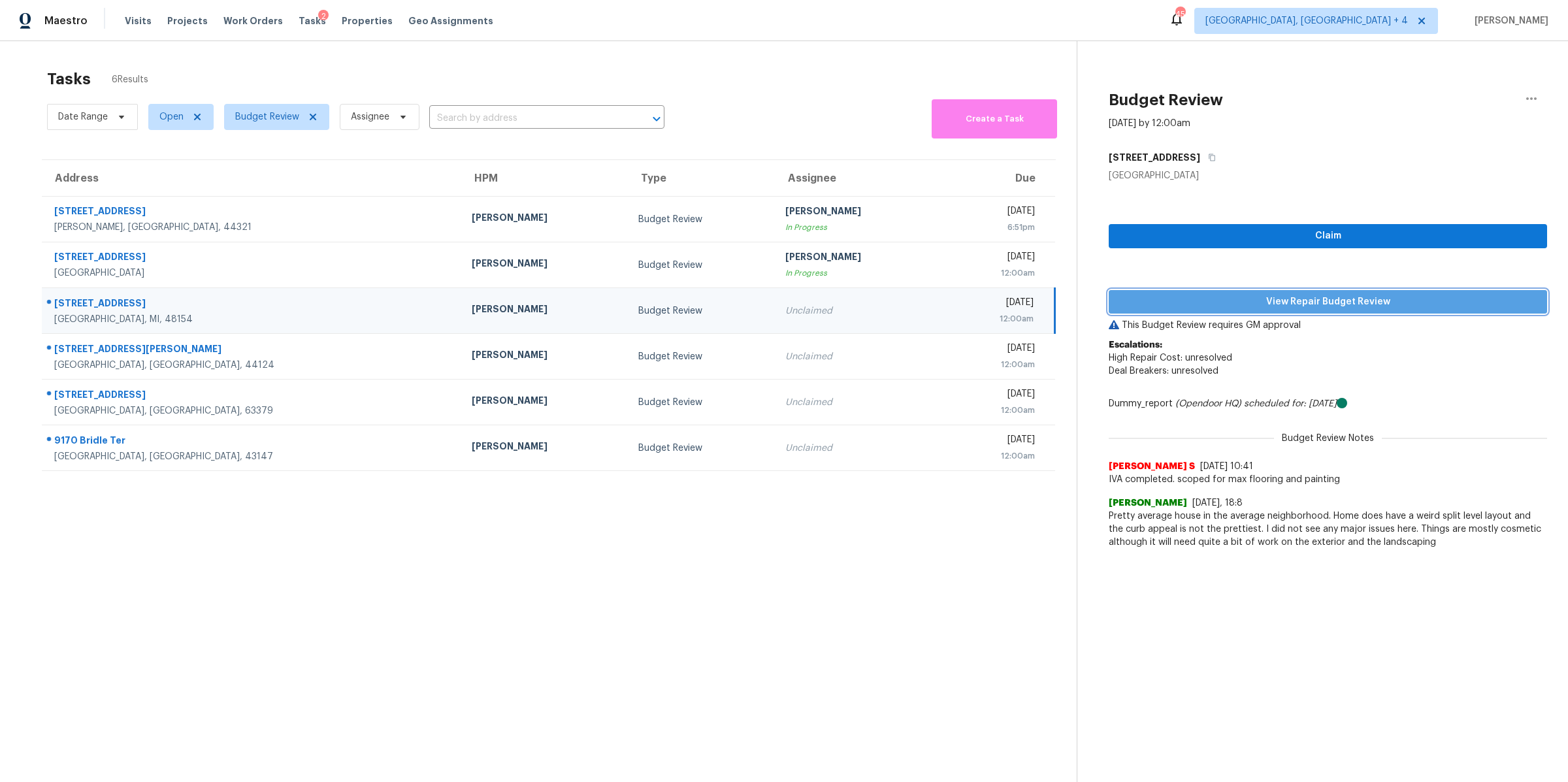
click at [1271, 300] on span "View Repair Budget Review" at bounding box center [1328, 302] width 418 height 17
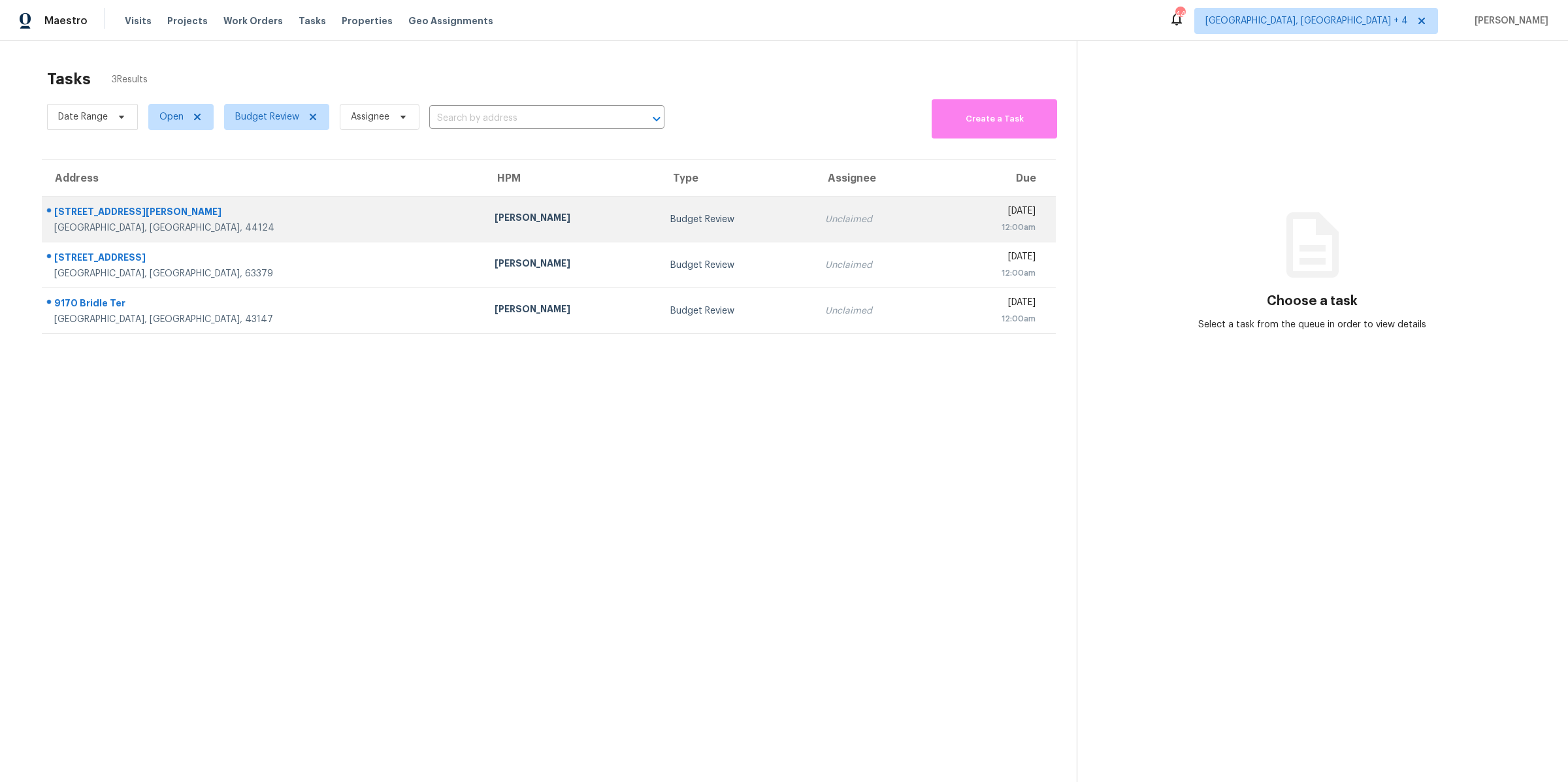
click at [814, 202] on td "Unclaimed" at bounding box center [876, 219] width 124 height 46
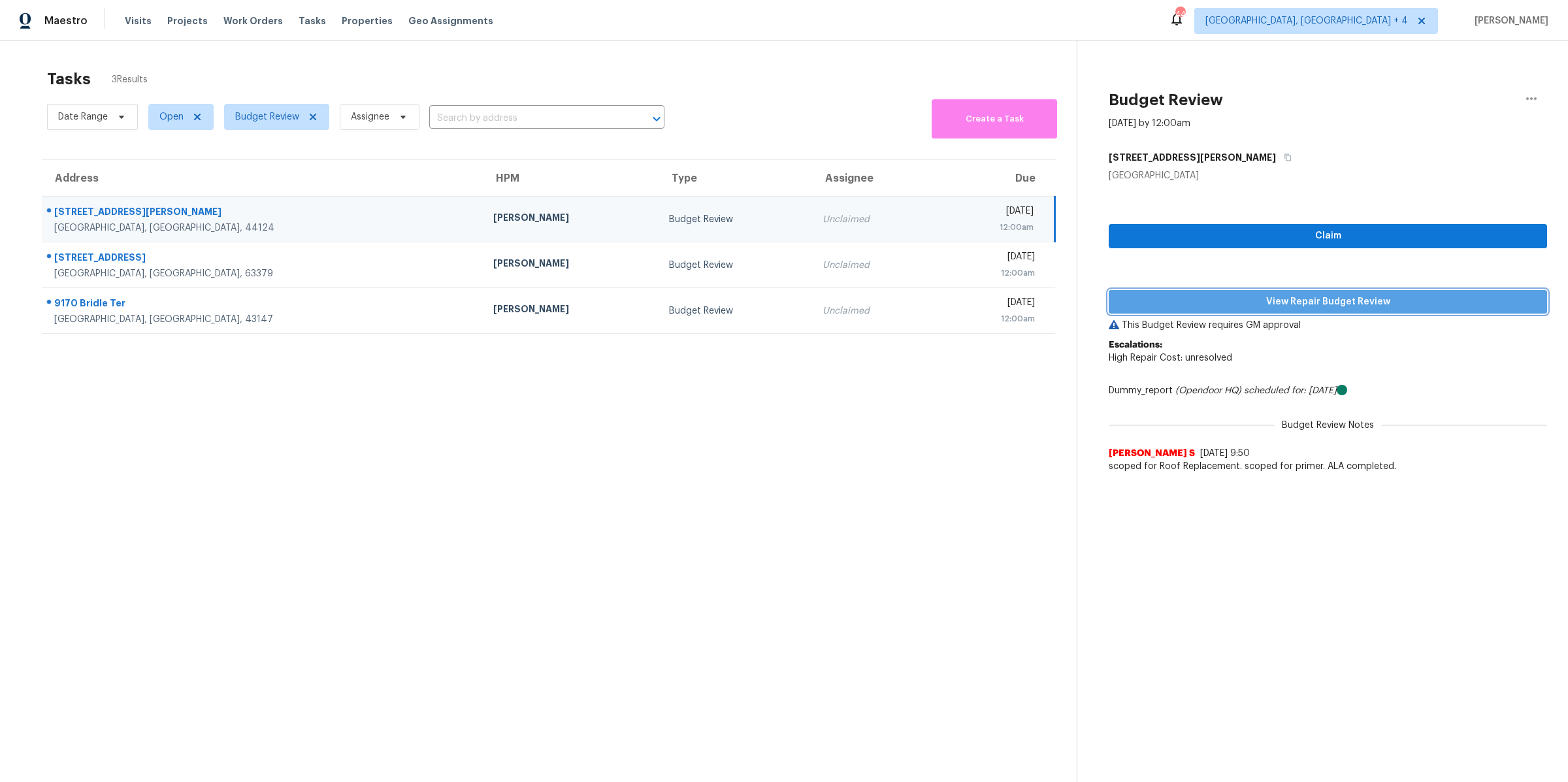
click at [1239, 302] on span "View Repair Budget Review" at bounding box center [1328, 302] width 418 height 17
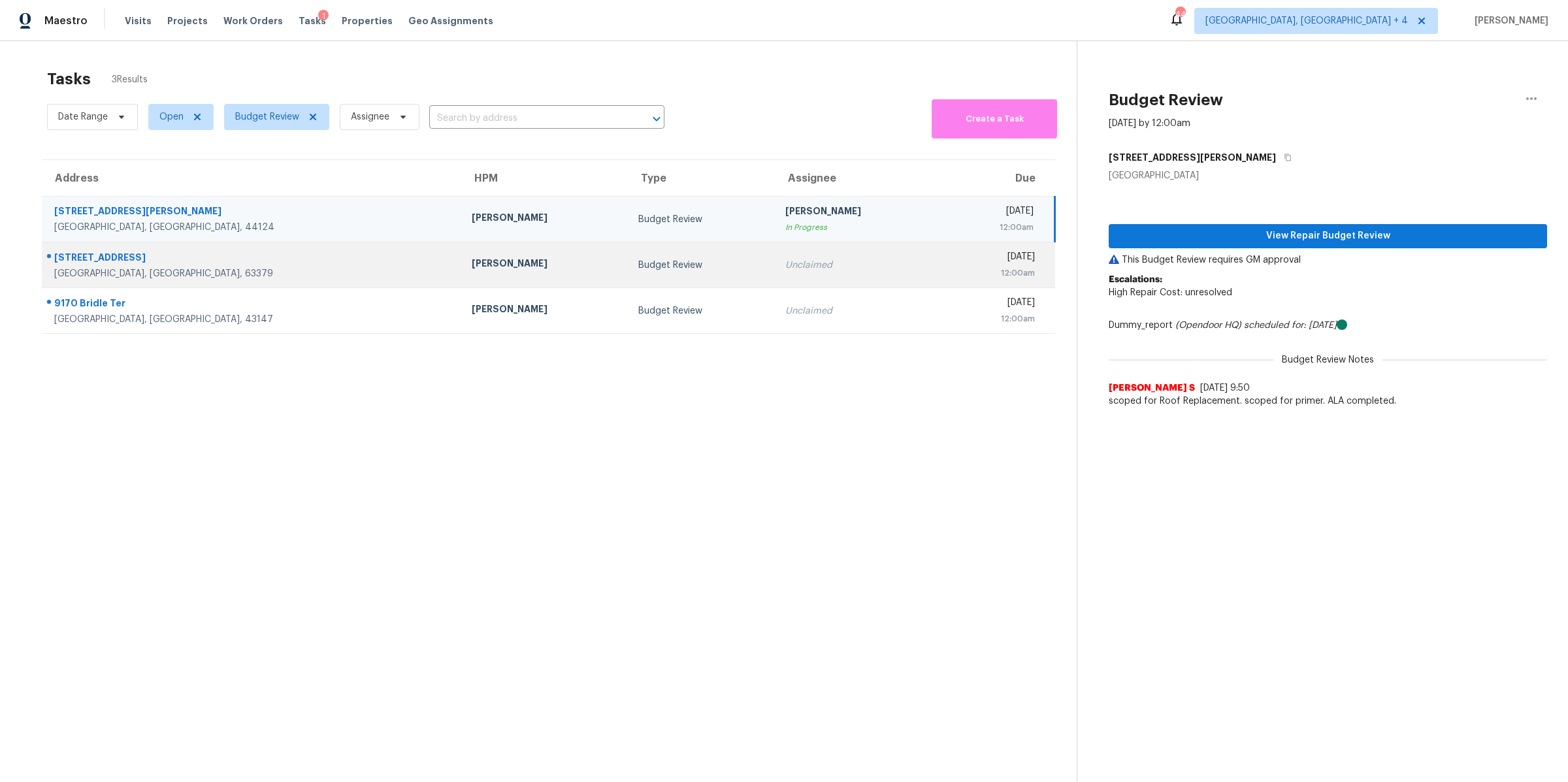
click at [952, 260] on div "Fri, Aug 29th 2025" at bounding box center [993, 258] width 82 height 17
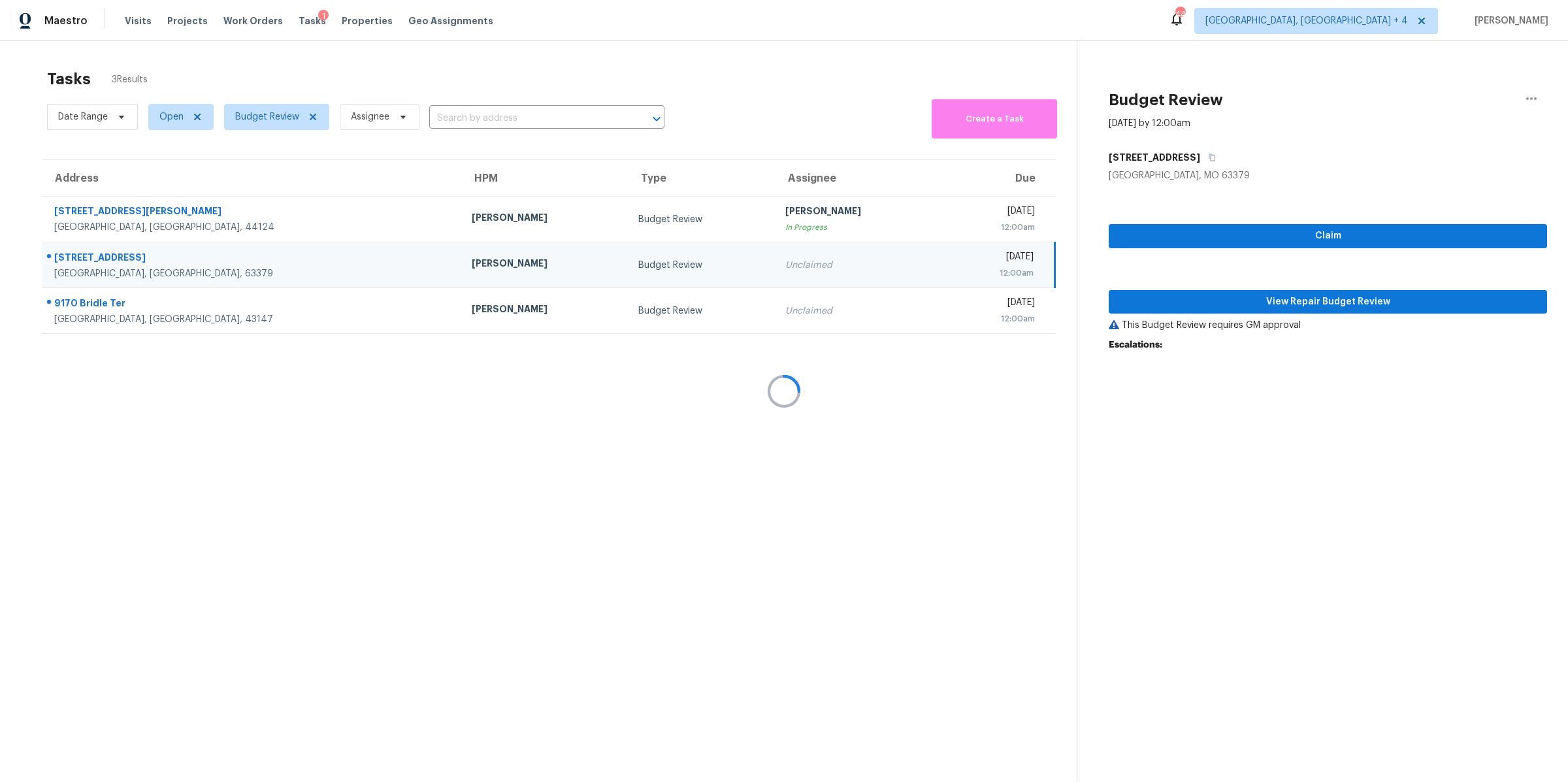
click at [1232, 298] on div at bounding box center [784, 391] width 1568 height 782
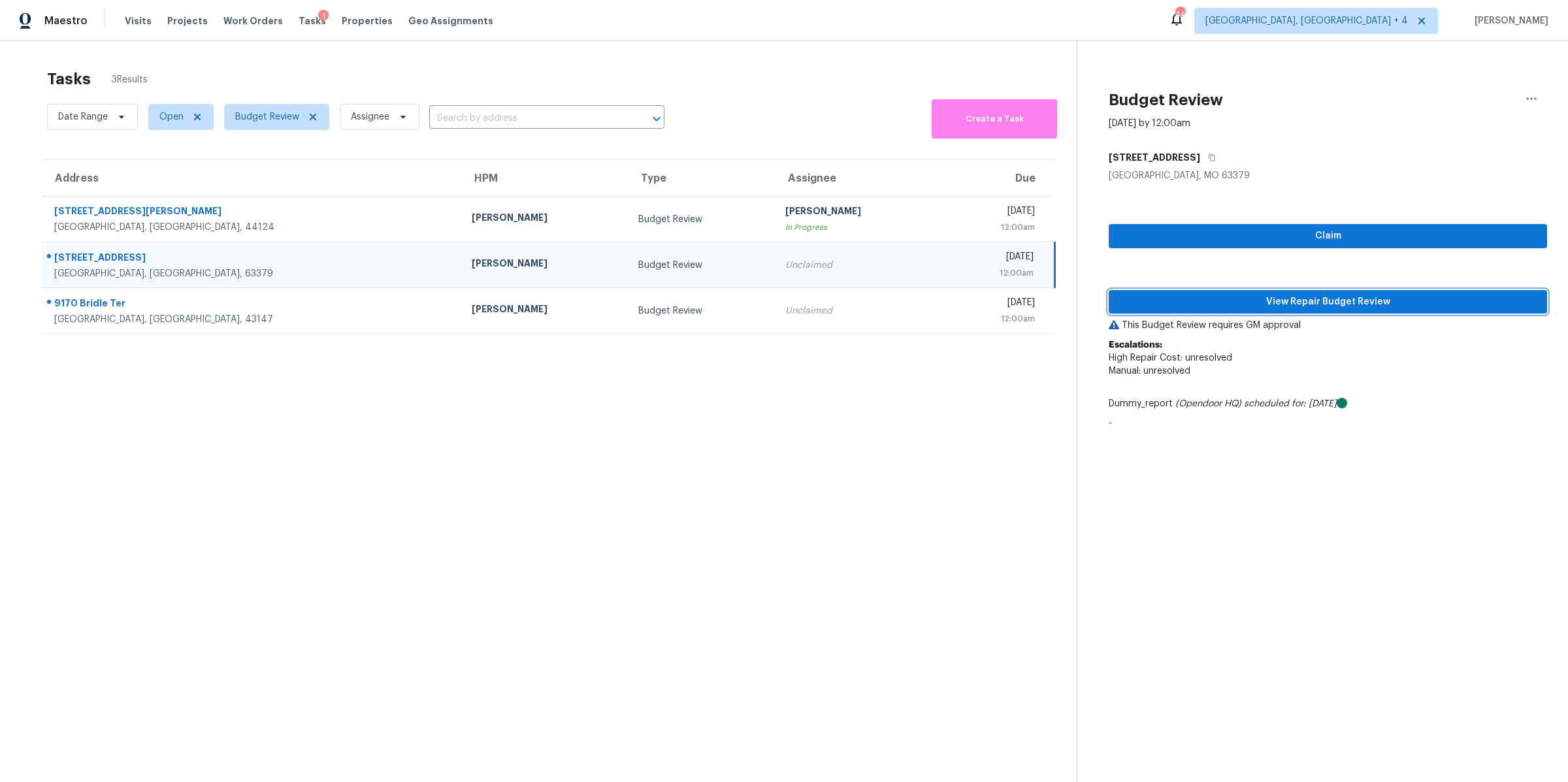
click at [1234, 299] on span "View Repair Budget Review" at bounding box center [1328, 302] width 418 height 17
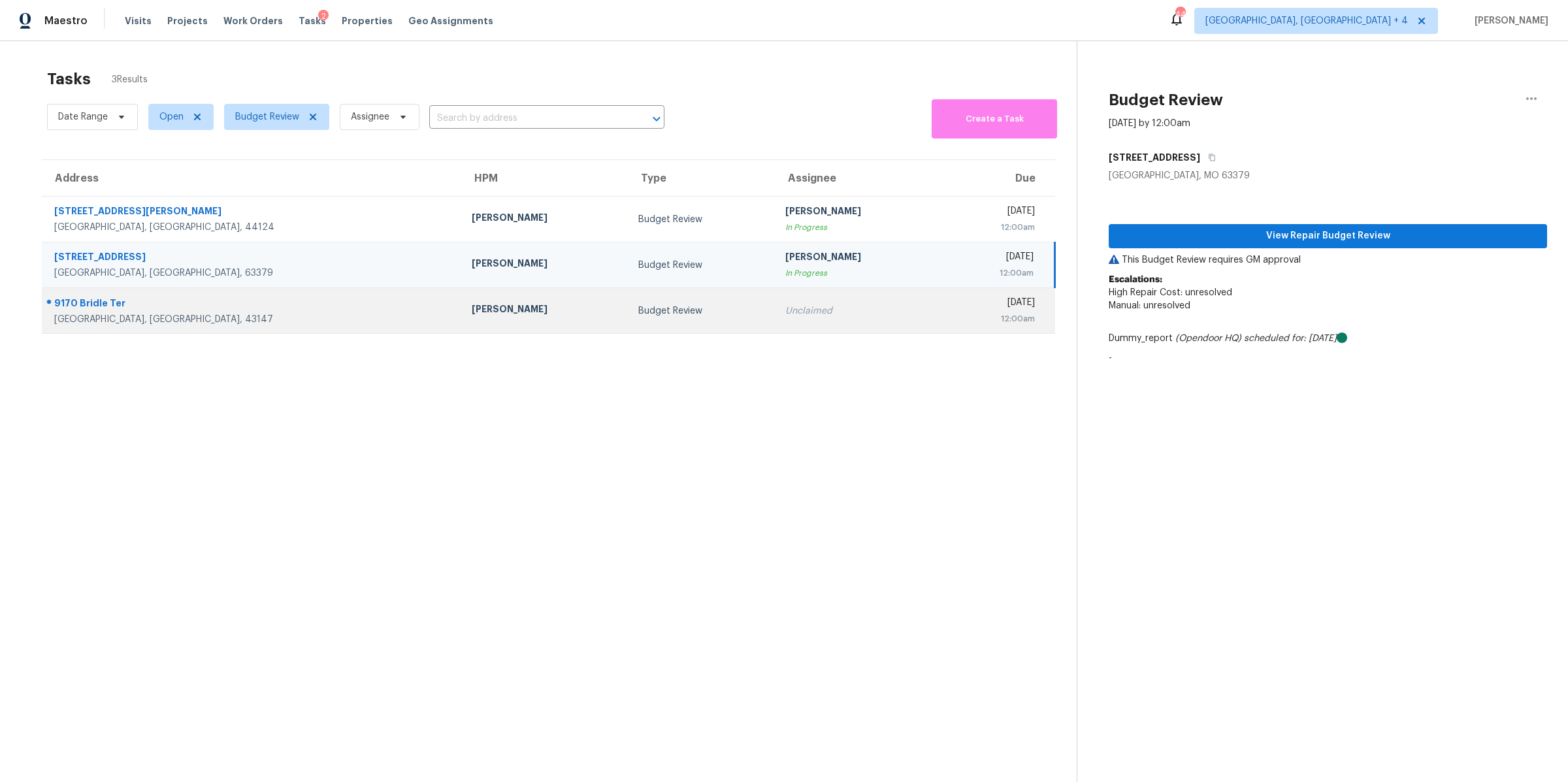
click at [953, 321] on div "12:00am" at bounding box center [993, 319] width 82 height 13
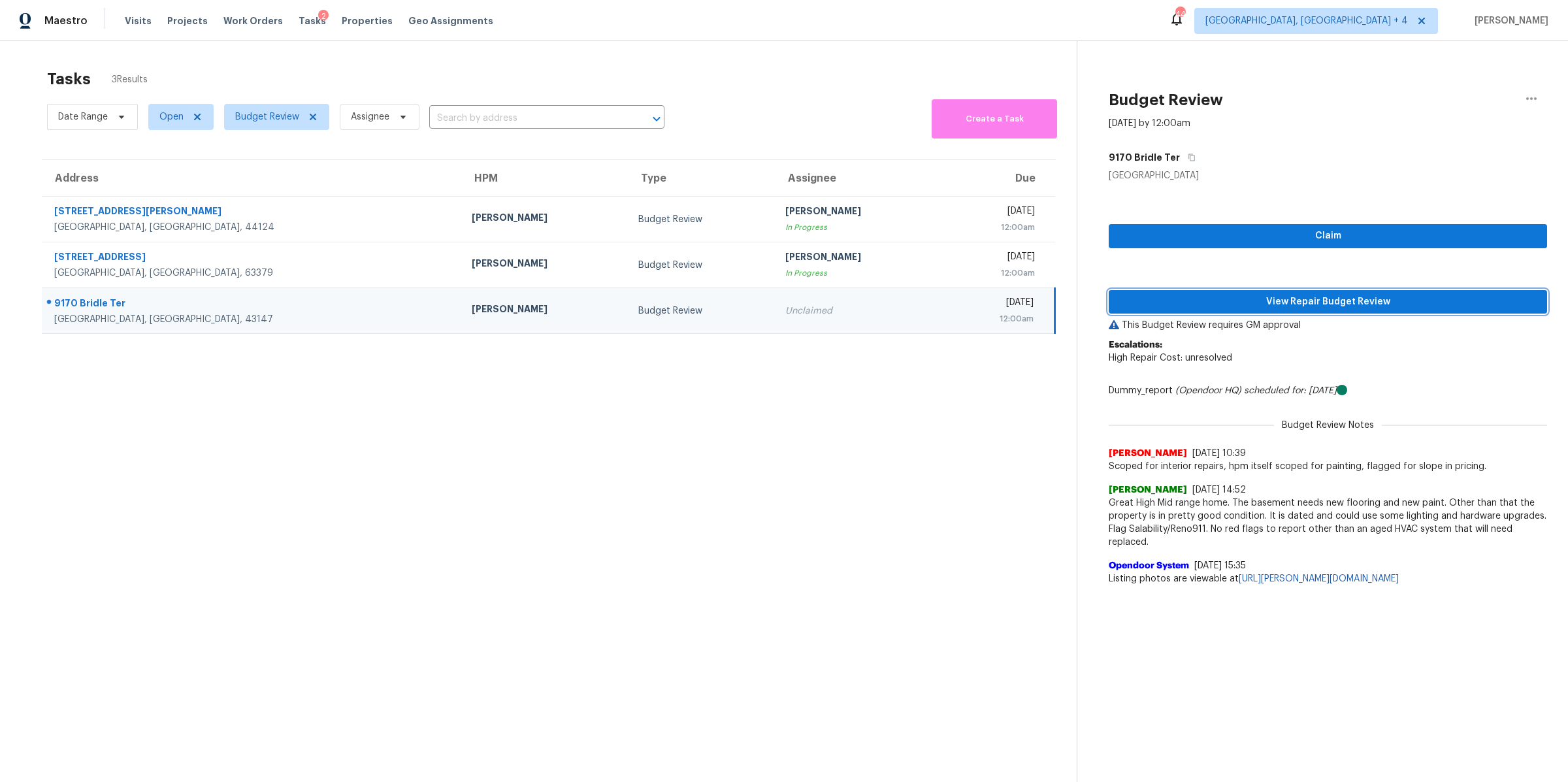
click at [1235, 306] on span "View Repair Budget Review" at bounding box center [1328, 302] width 418 height 17
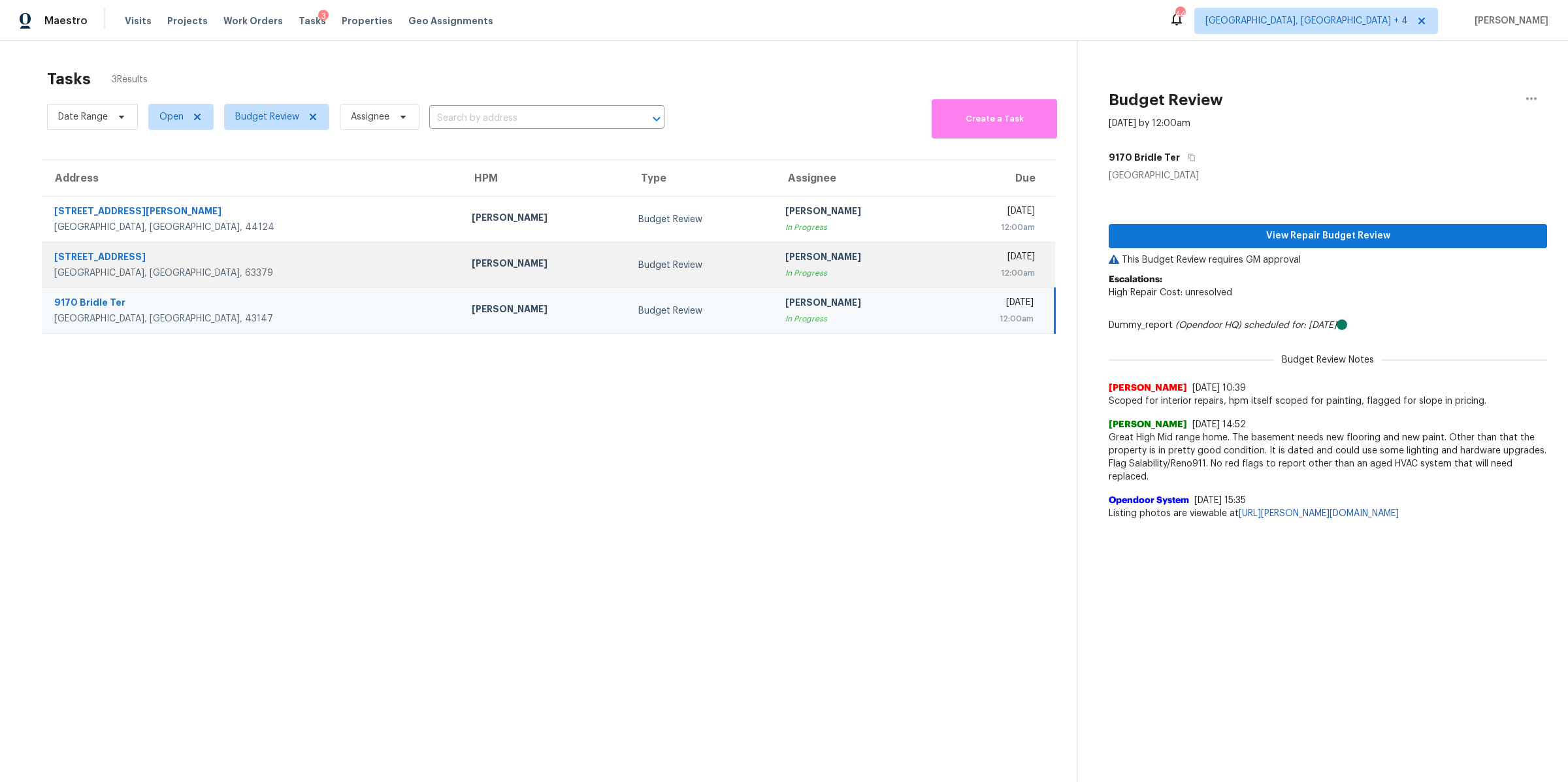
click at [952, 262] on div "Fri, Aug 29th 2025" at bounding box center [993, 258] width 82 height 17
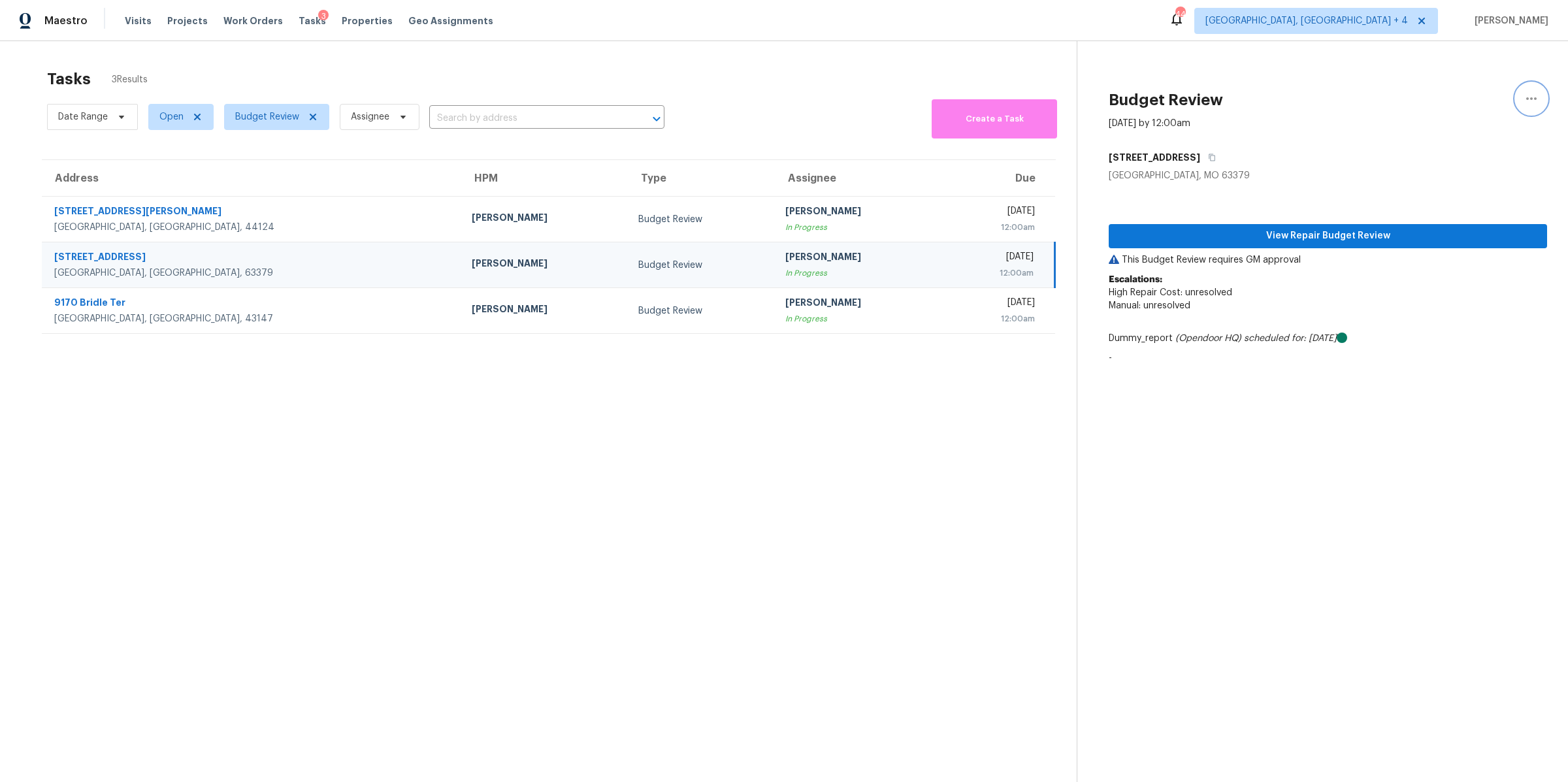
click at [1528, 97] on icon "button" at bounding box center [1531, 98] width 16 height 16
click at [1448, 97] on div "Unclaim this task" at bounding box center [1457, 101] width 102 height 13
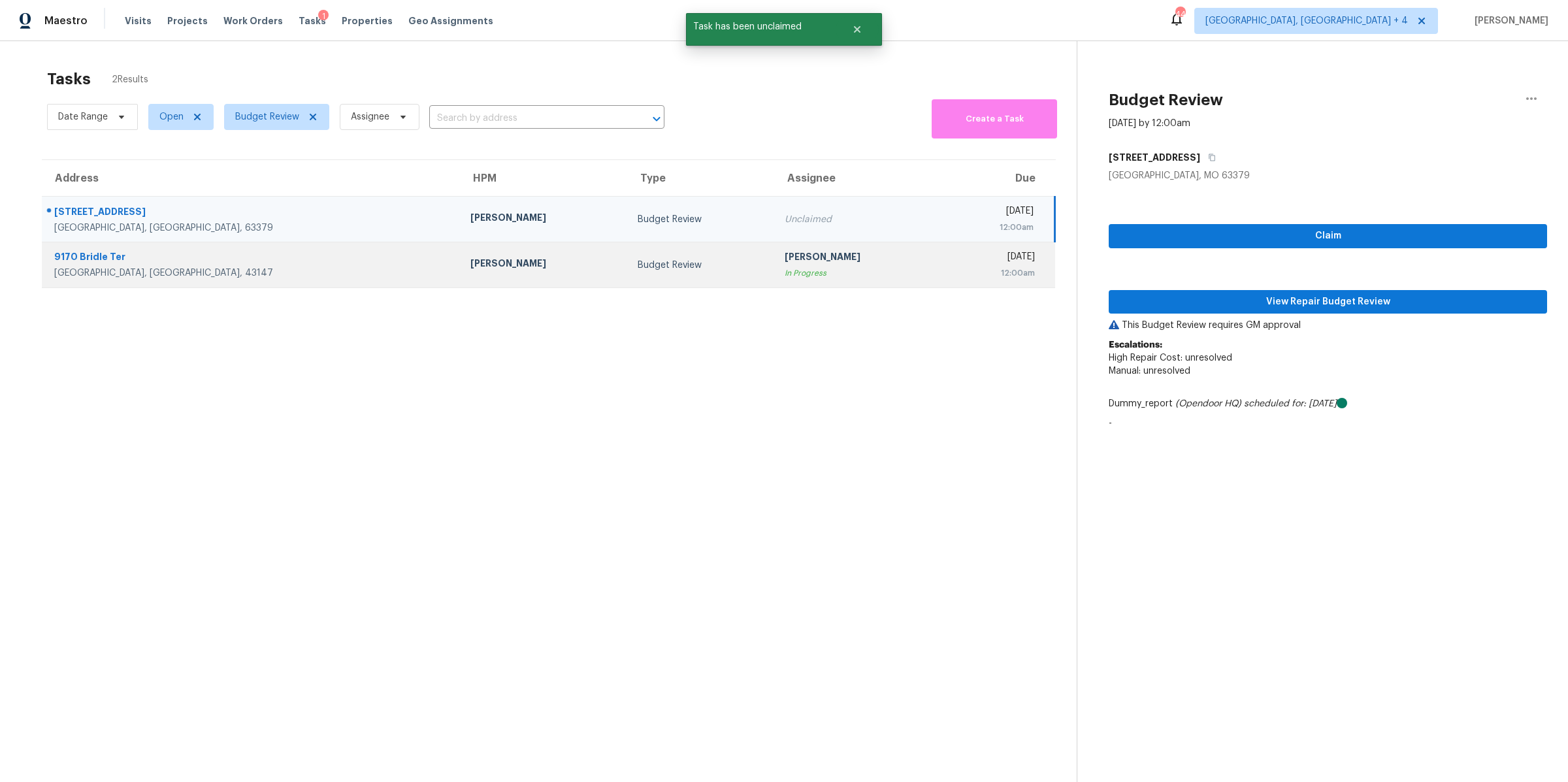
click at [952, 269] on div "12:00am" at bounding box center [993, 273] width 83 height 13
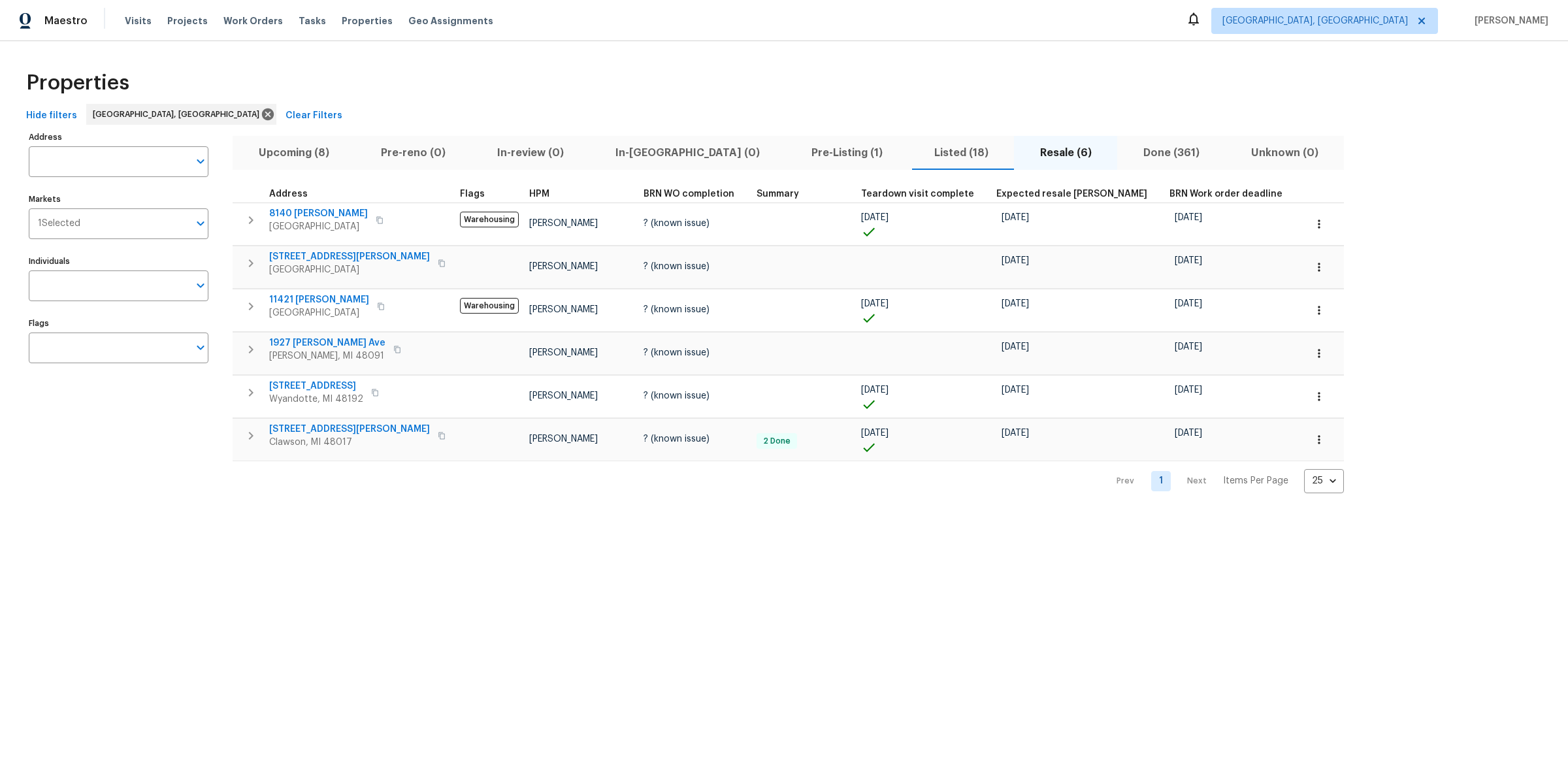
click at [793, 151] on span "Pre-Listing (1)" at bounding box center [847, 153] width 107 height 18
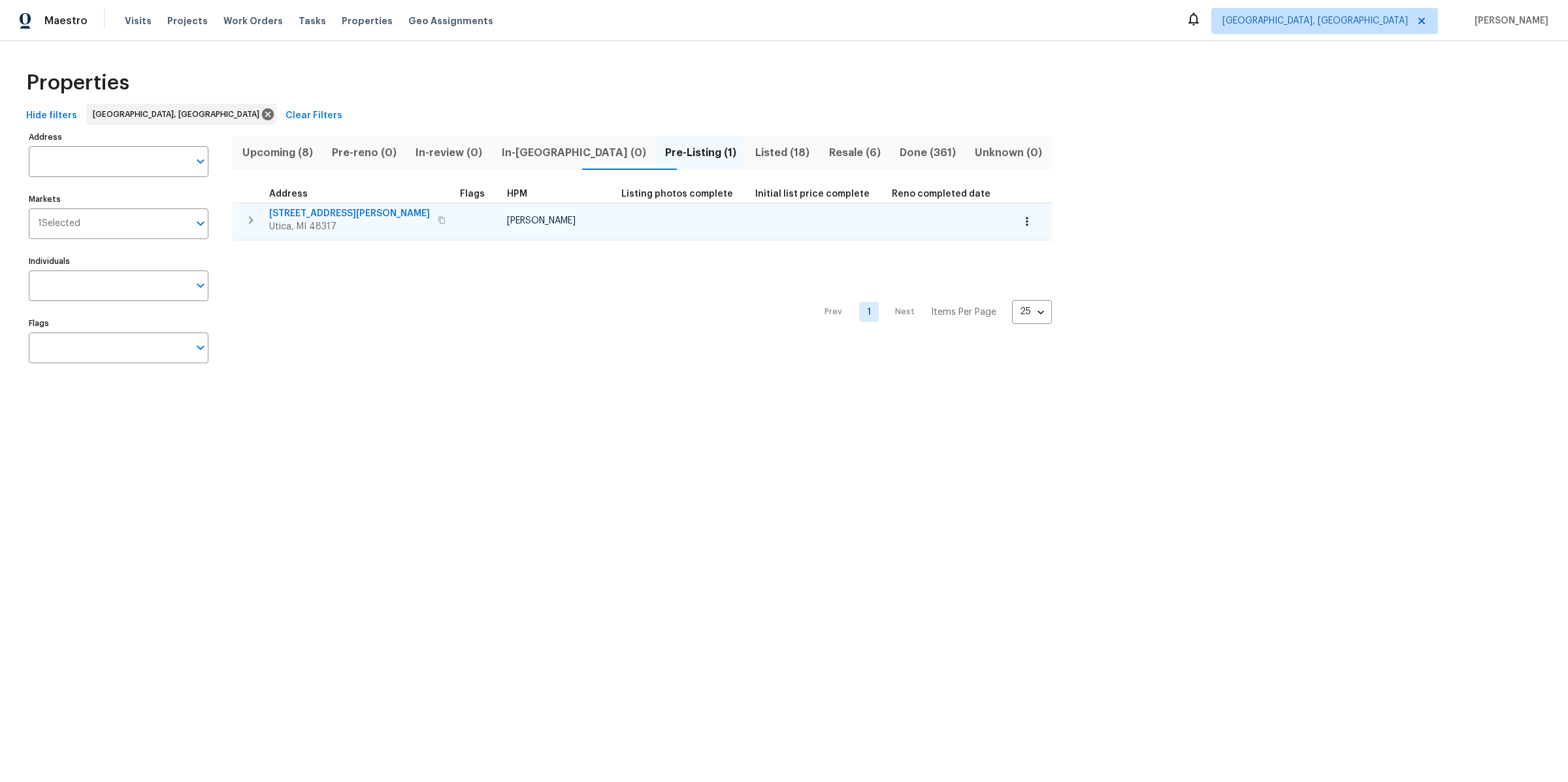
click at [300, 208] on span "[STREET_ADDRESS][PERSON_NAME]" at bounding box center [349, 213] width 161 height 13
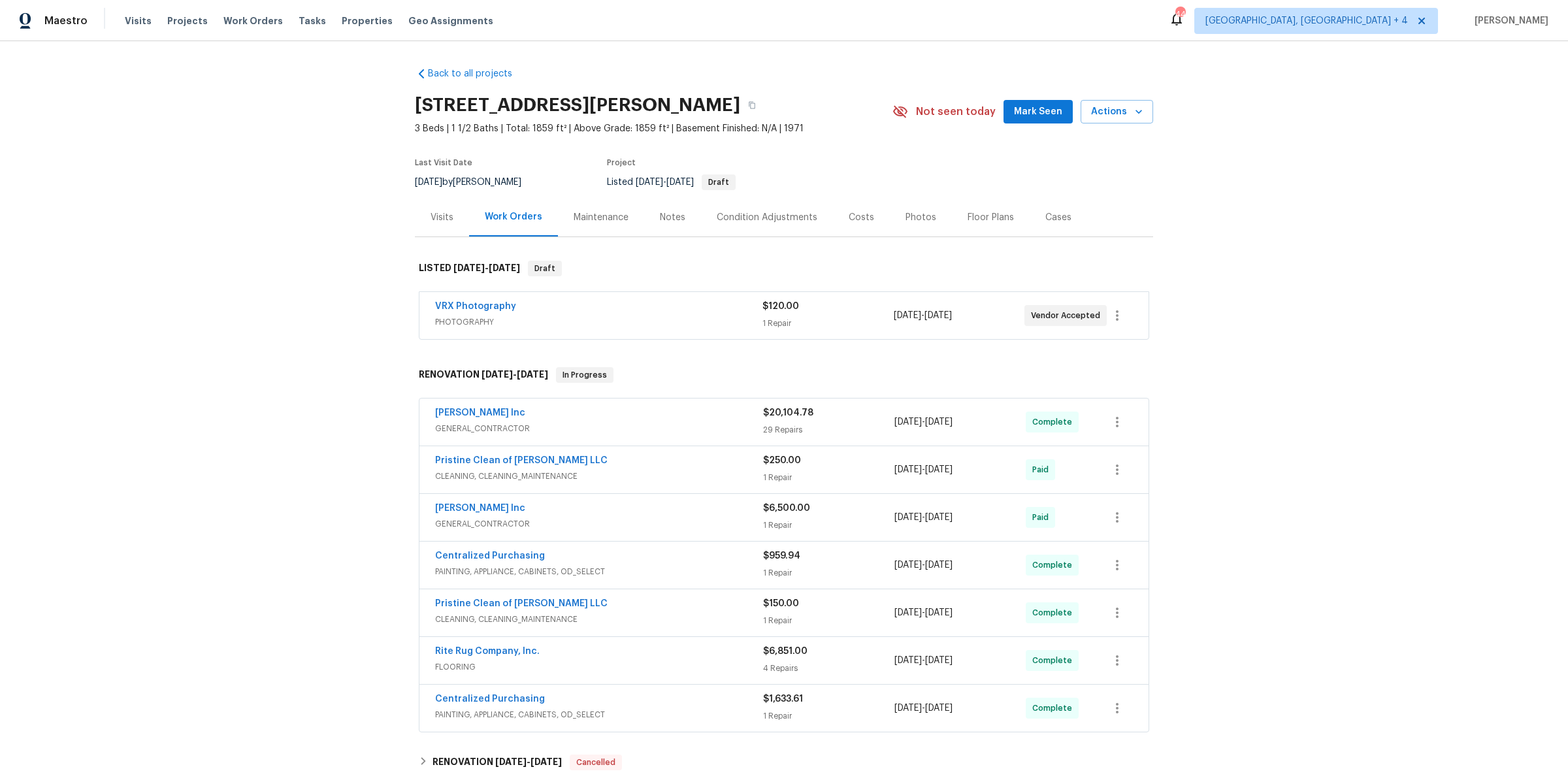
click at [904, 210] on div "Photos" at bounding box center [920, 218] width 62 height 39
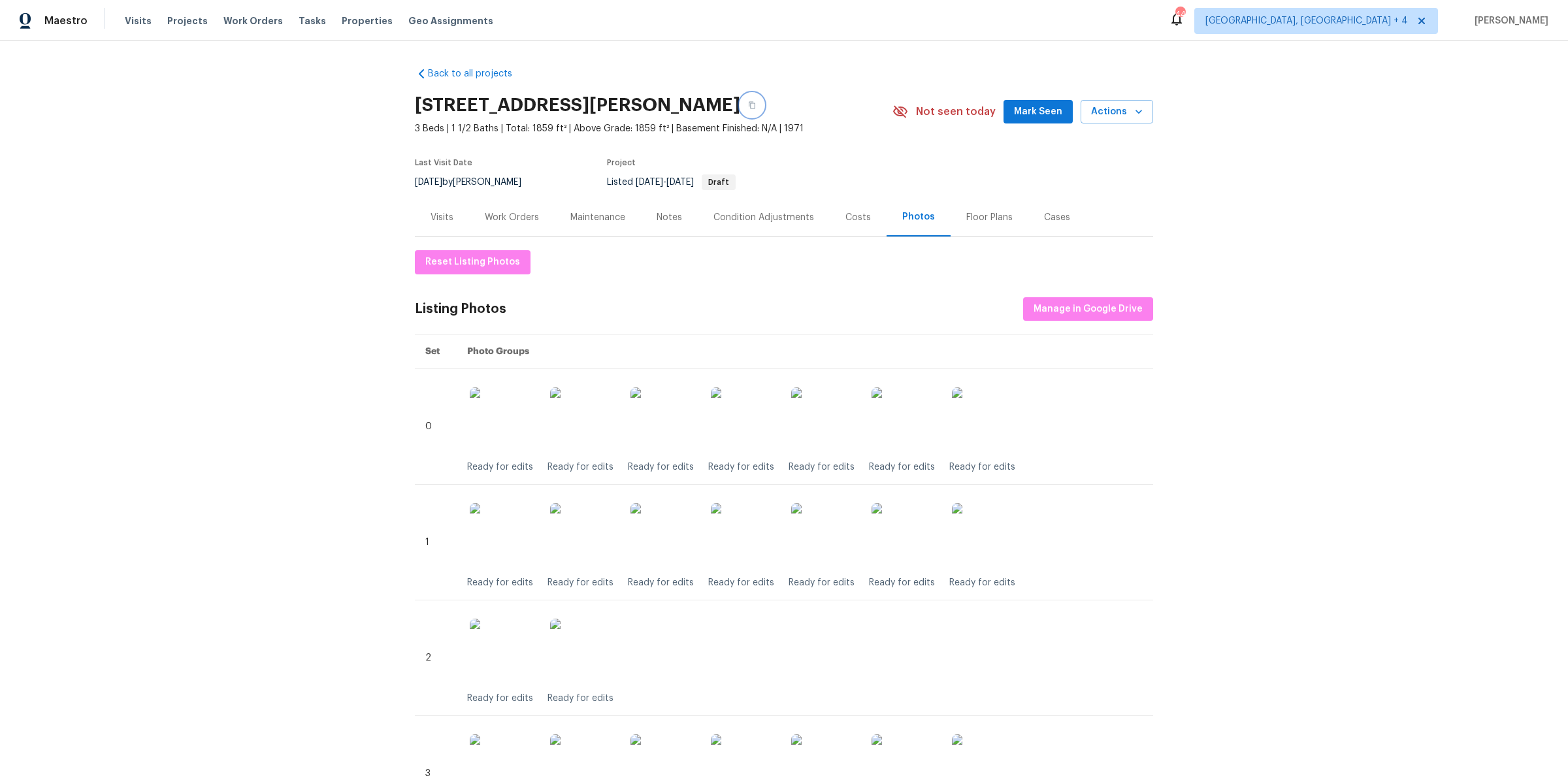
click at [748, 103] on icon "button" at bounding box center [751, 105] width 6 height 7
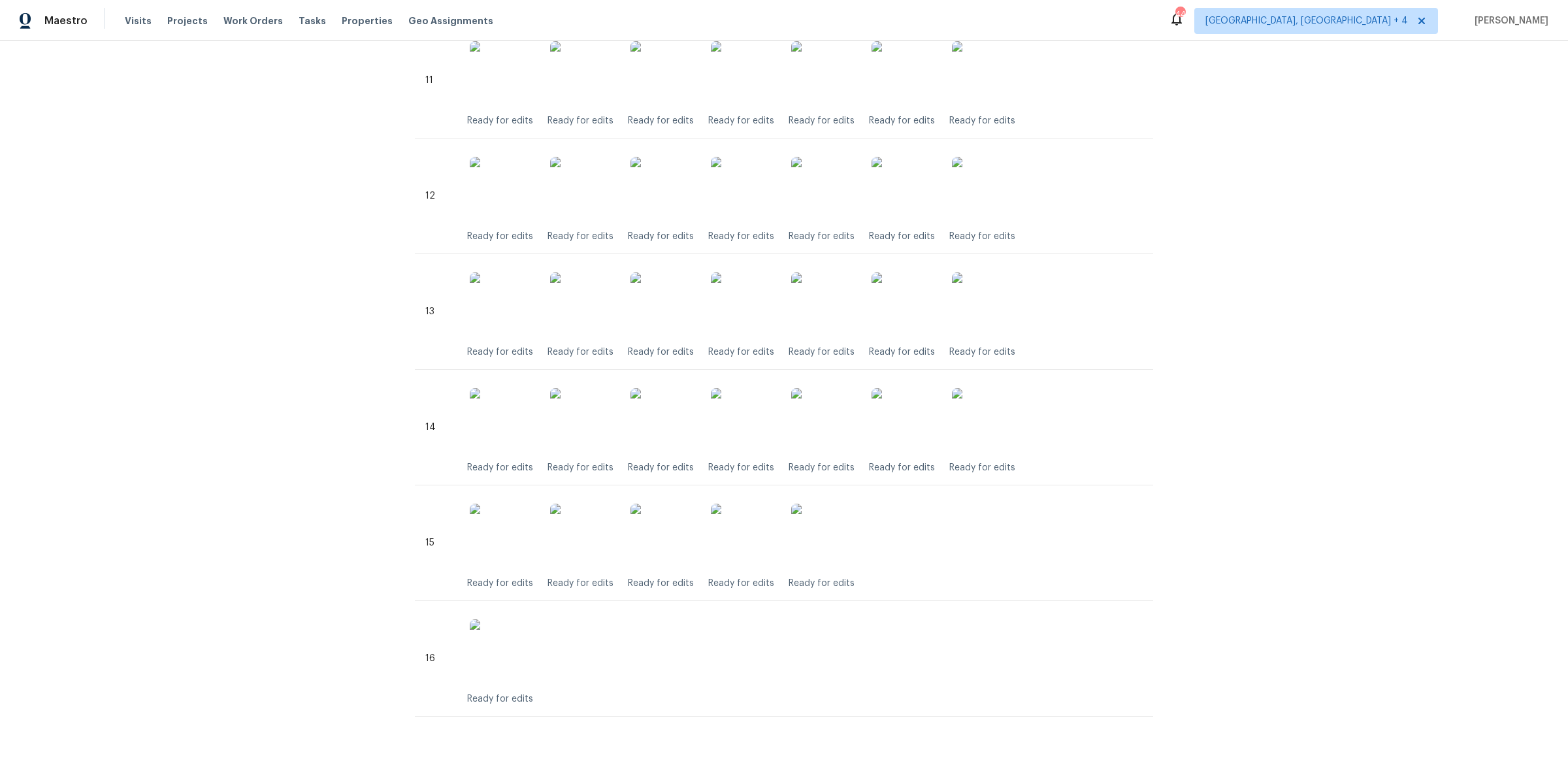
scroll to position [1625, 0]
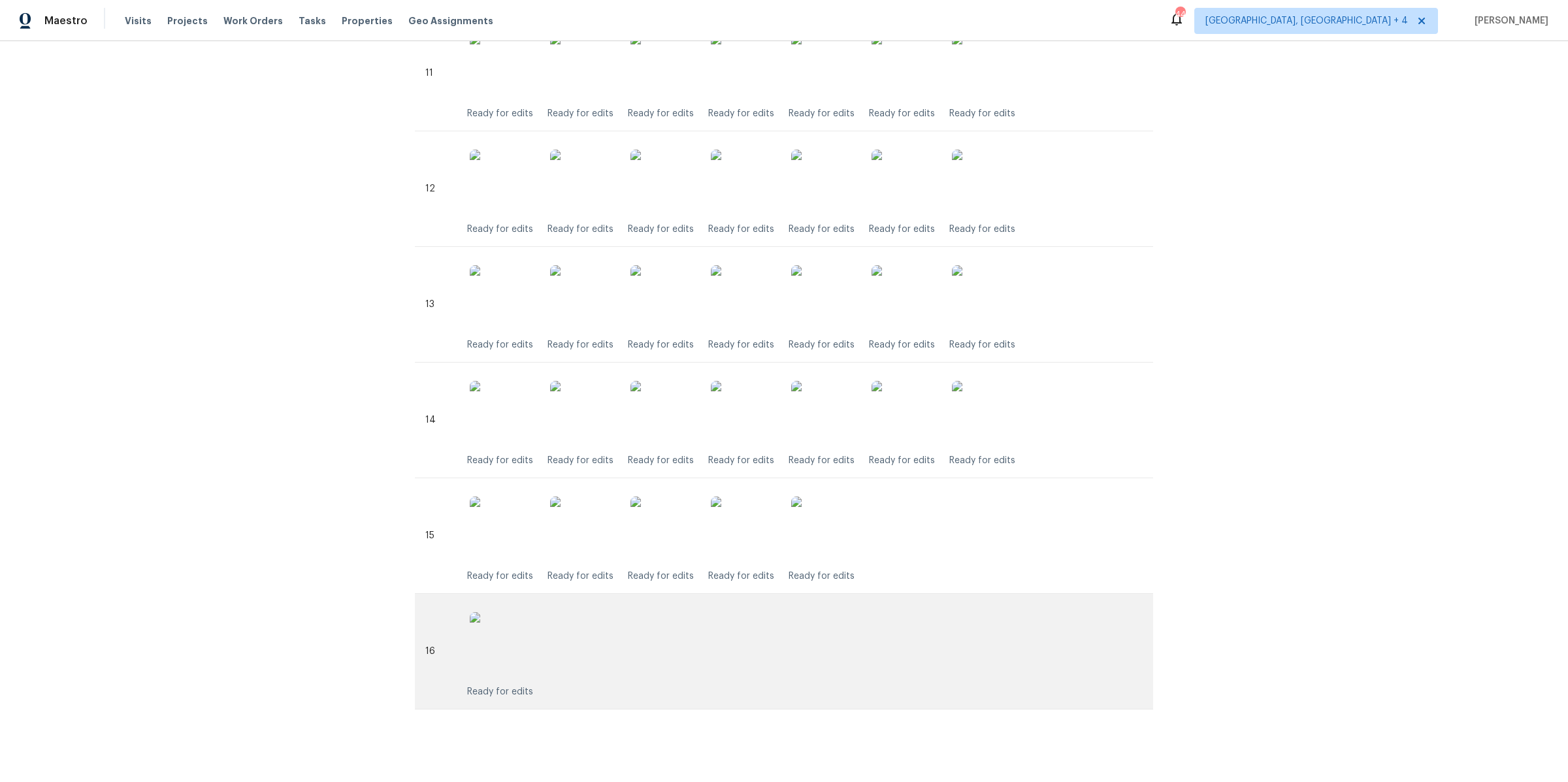
click at [508, 622] on img at bounding box center [502, 645] width 65 height 65
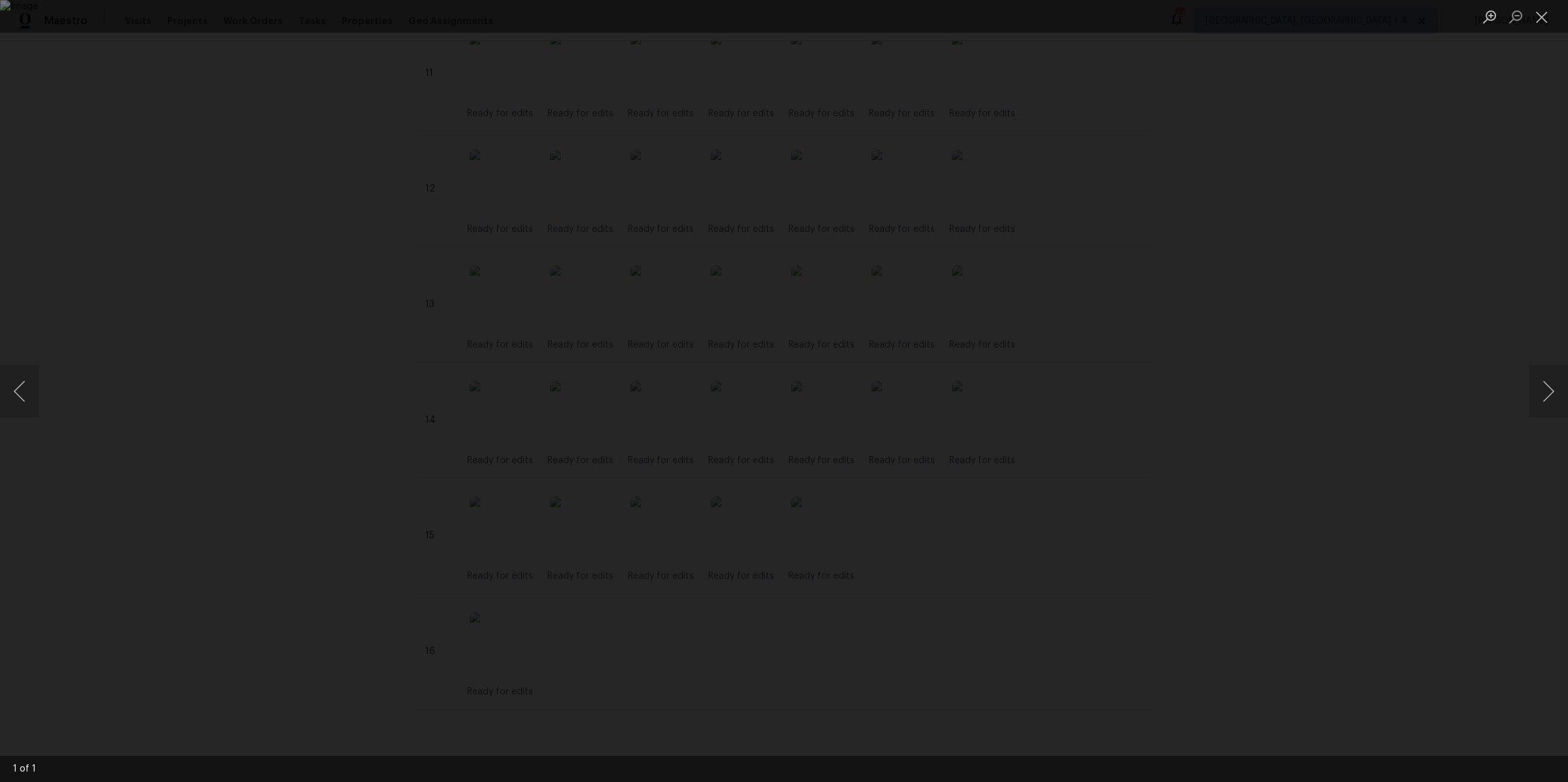
click at [426, 520] on div "Lightbox" at bounding box center [784, 391] width 1568 height 782
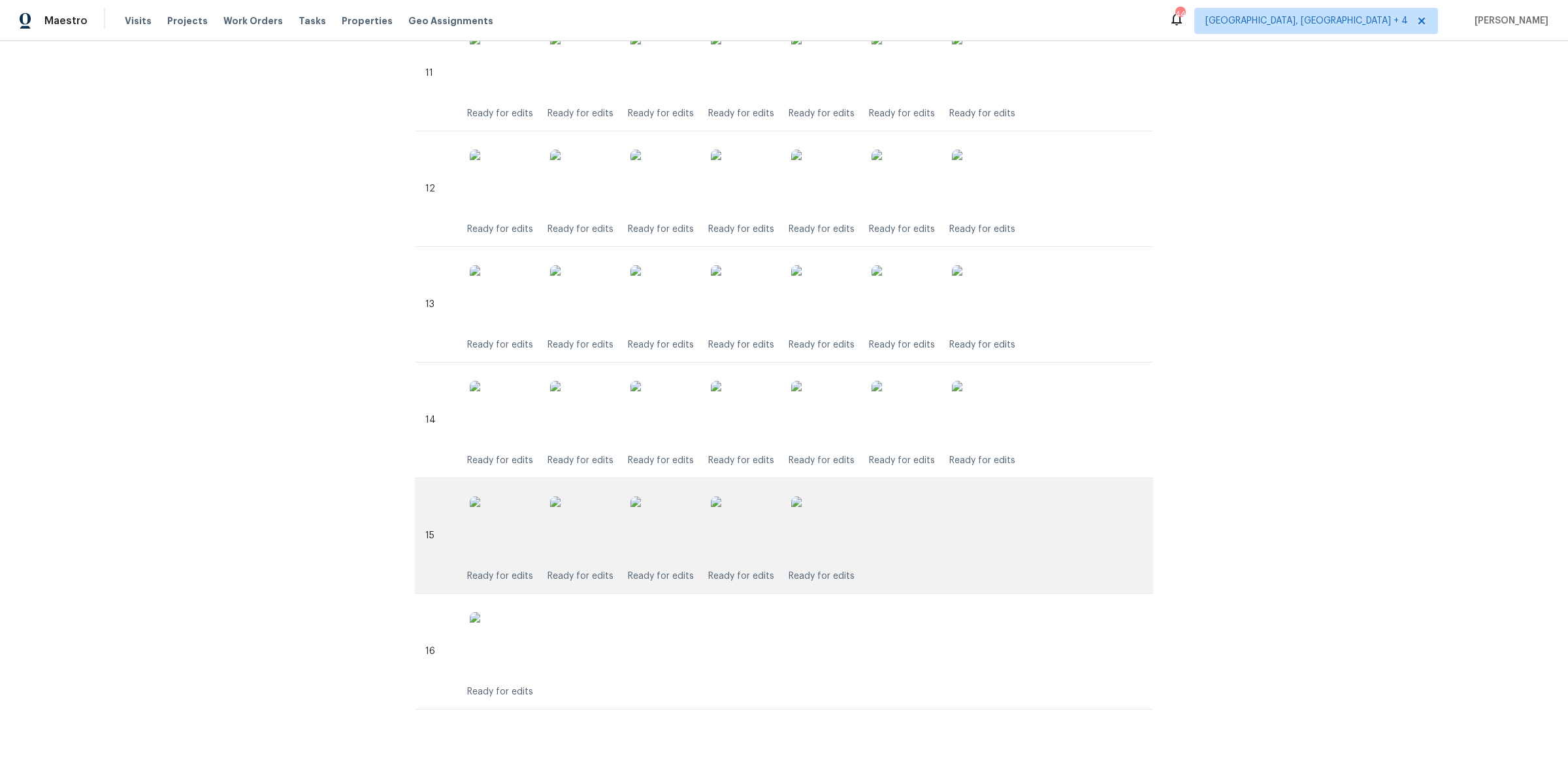
scroll to position [1611, 0]
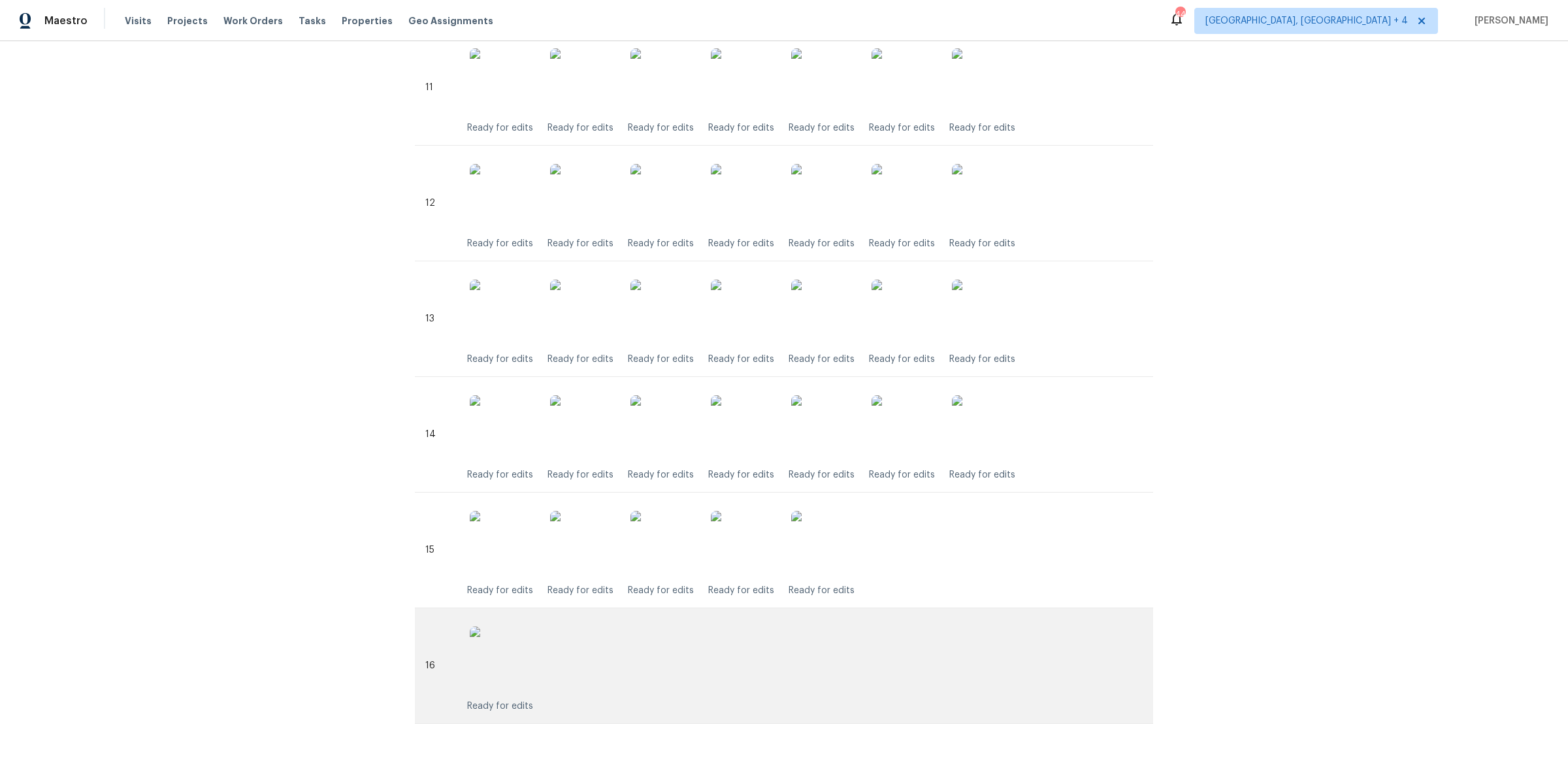
click at [532, 653] on img at bounding box center [502, 659] width 65 height 65
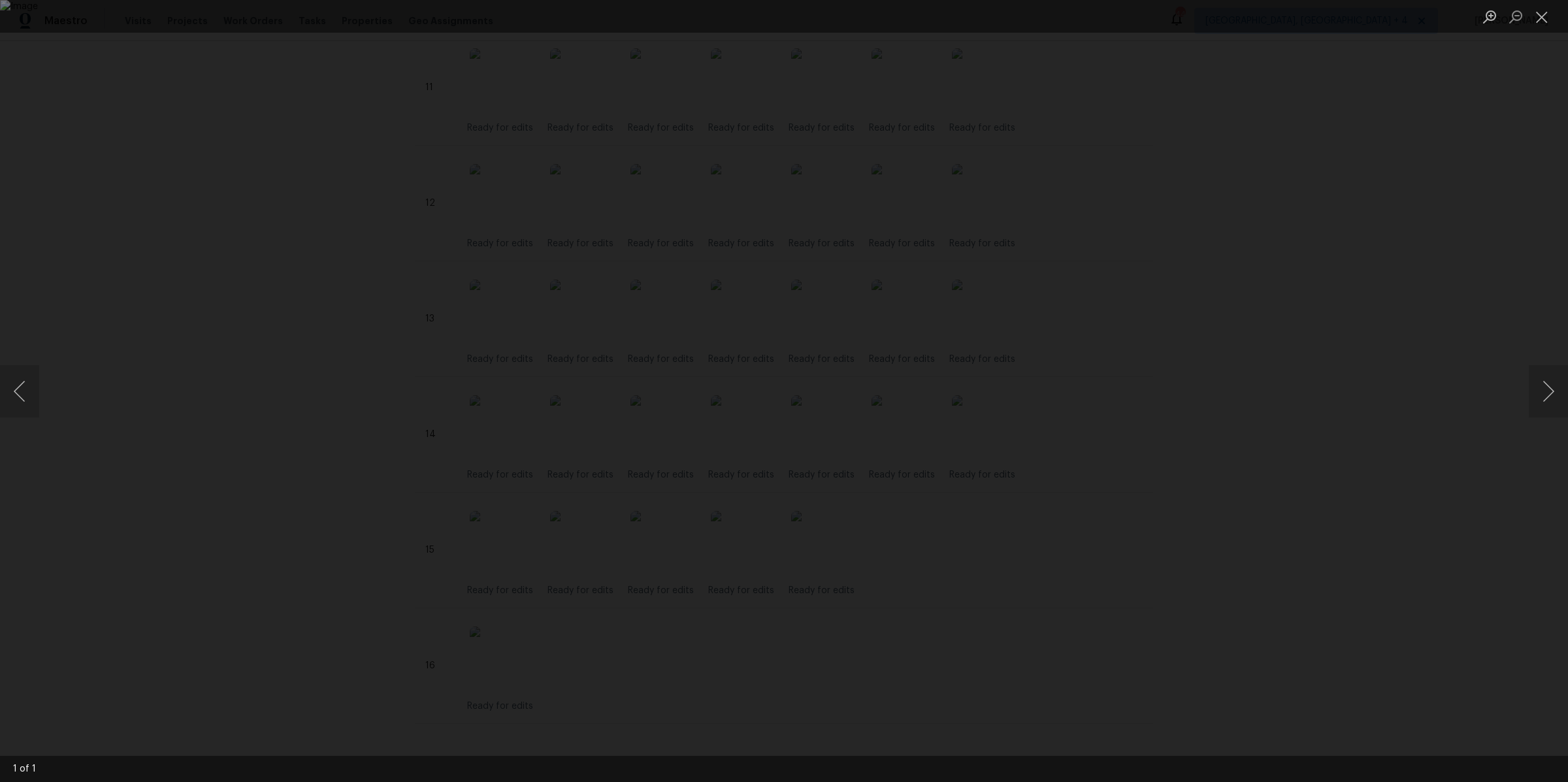
click at [418, 454] on div "Lightbox" at bounding box center [784, 391] width 1568 height 782
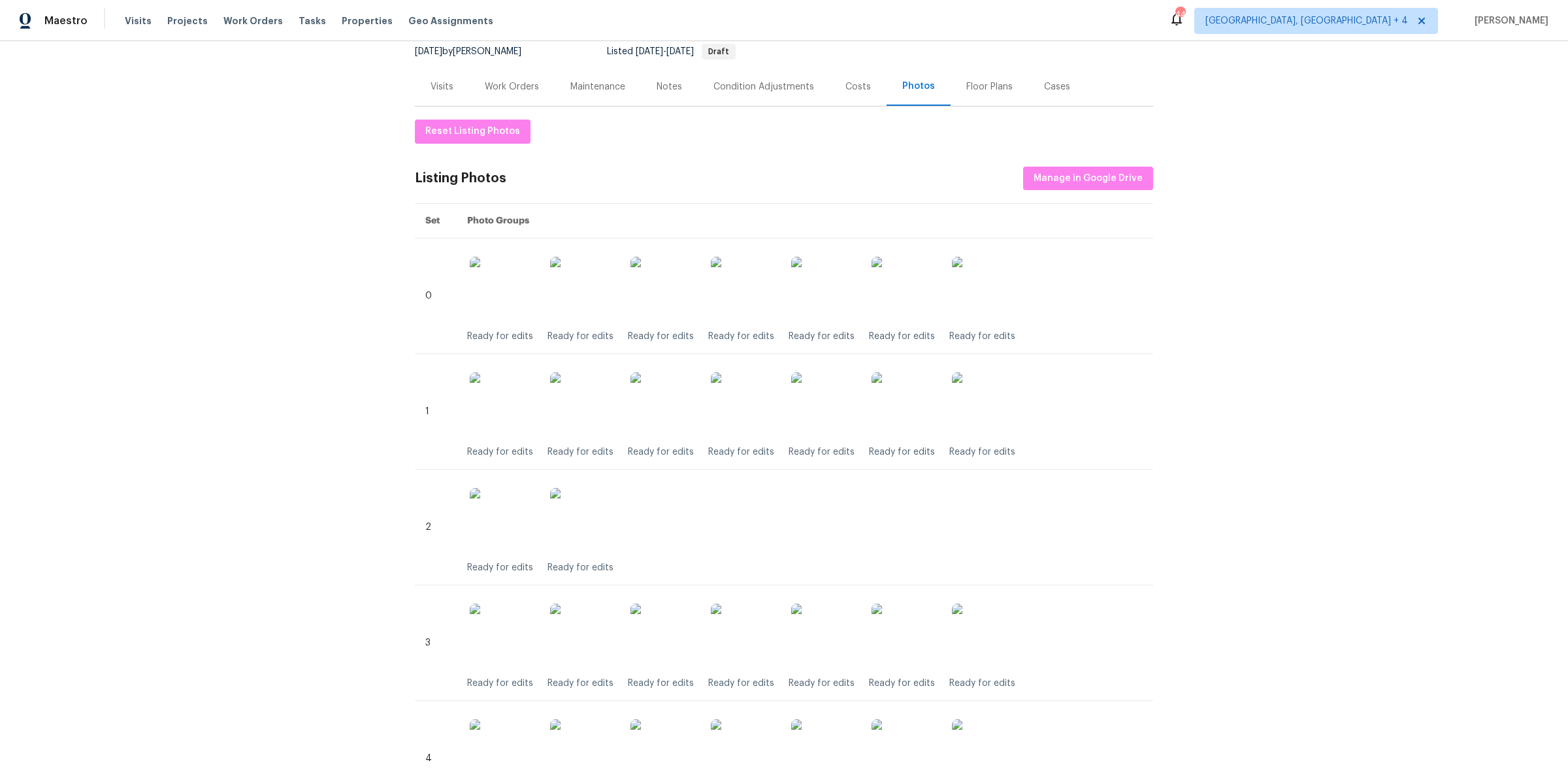
scroll to position [104, 0]
